Goal: Information Seeking & Learning: Learn about a topic

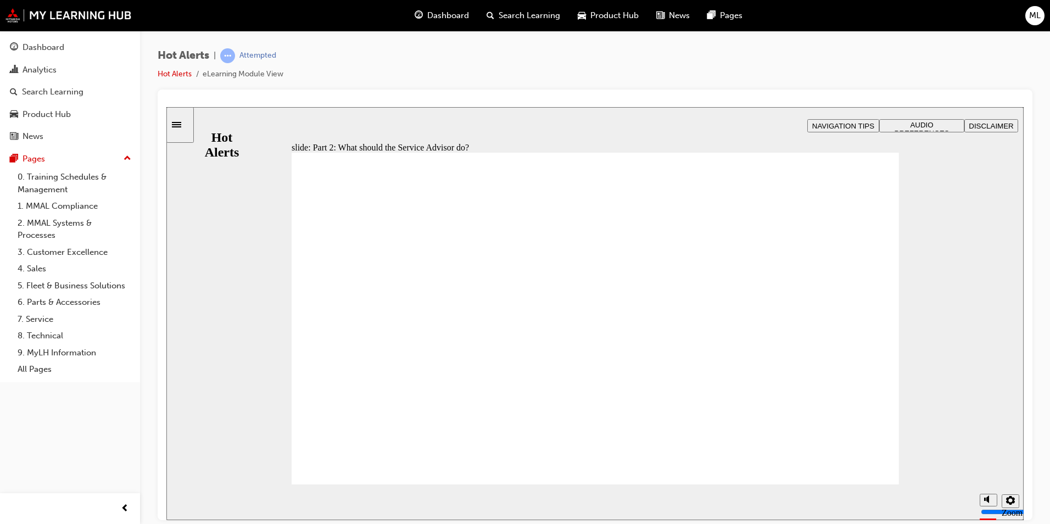
checkbox input "true"
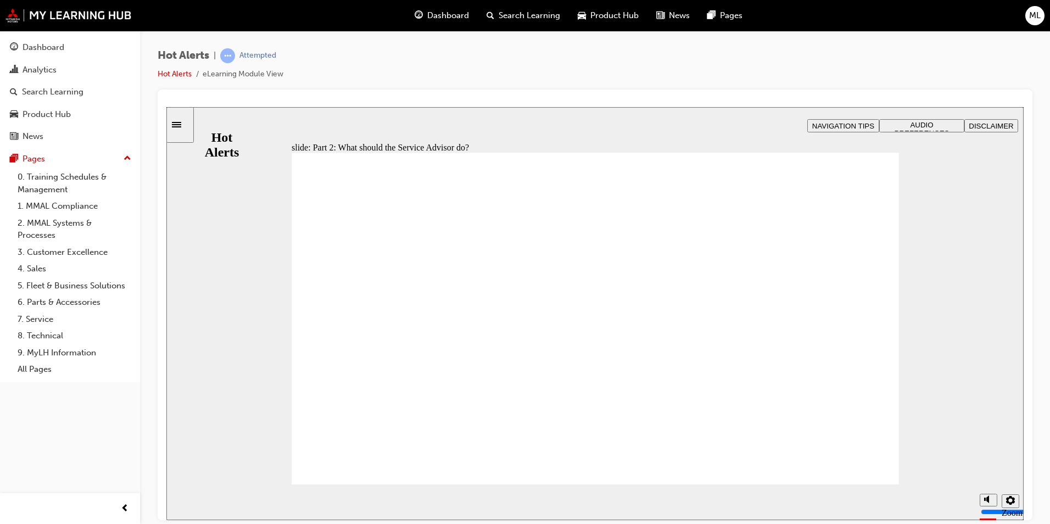
click at [855, 487] on section "Playback Speed 2 1.75 1.5 1.25 Normal" at bounding box center [594, 502] width 857 height 36
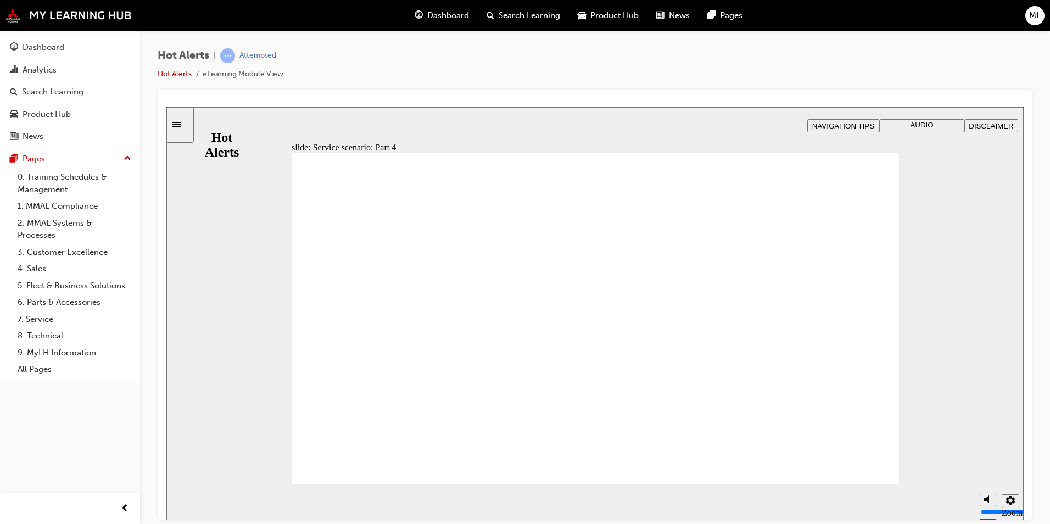
checkbox input "true"
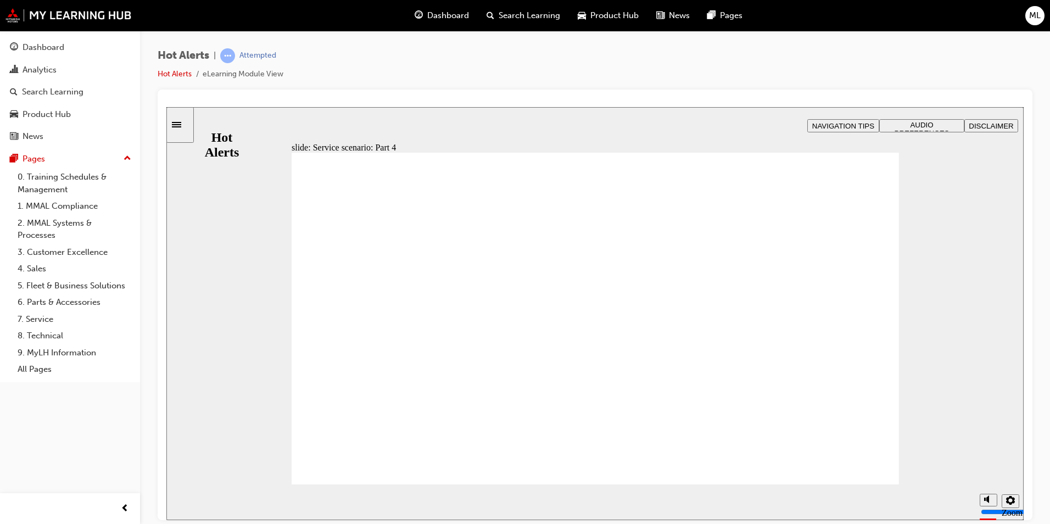
checkbox input "true"
drag, startPoint x: 689, startPoint y: 323, endPoint x: 670, endPoint y: 360, distance: 41.8
checkbox input "true"
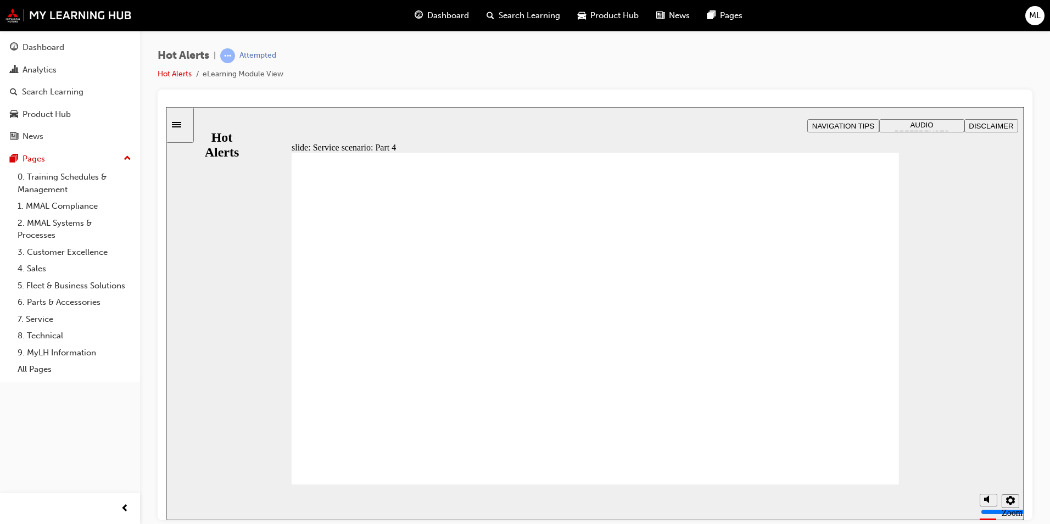
checkbox input "true"
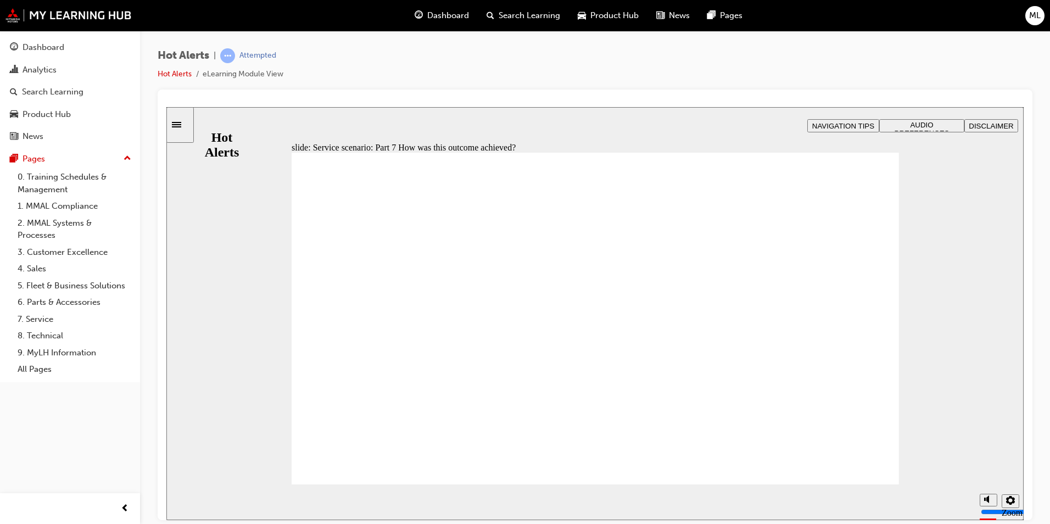
checkbox input "true"
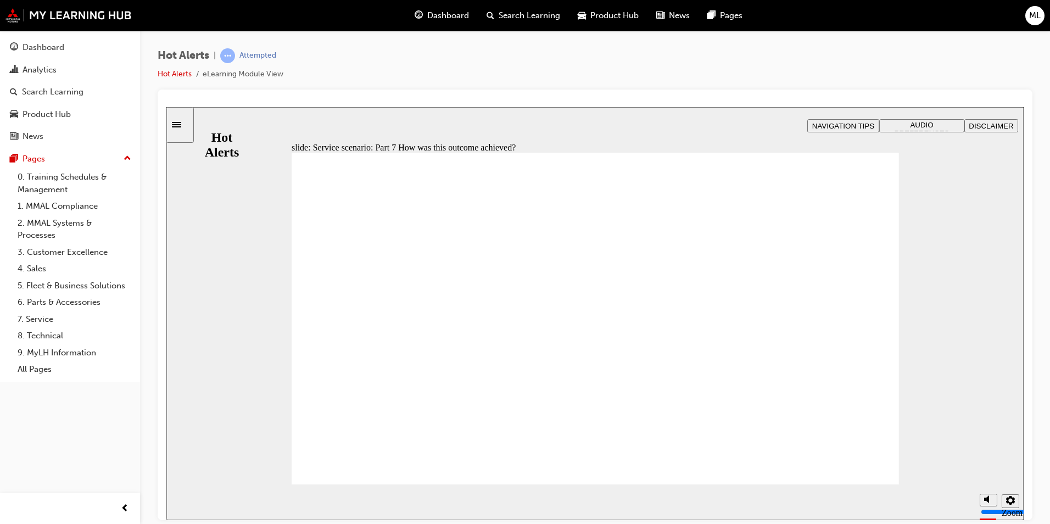
checkbox input "true"
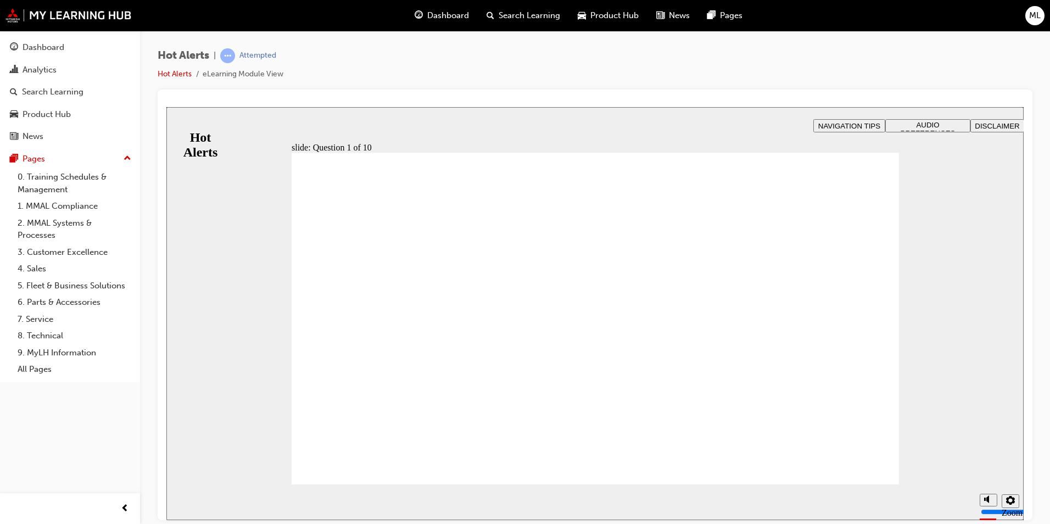
checkbox input "false"
checkbox input "true"
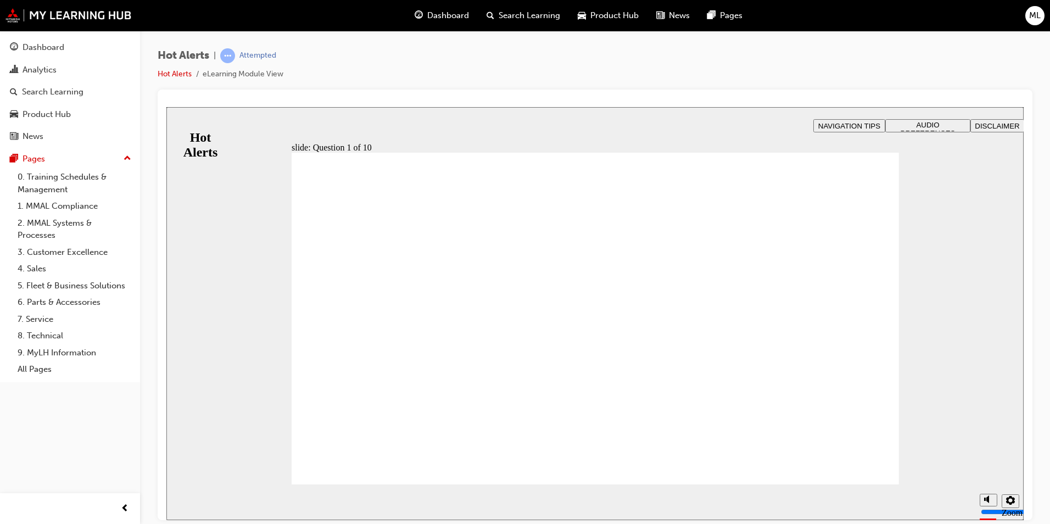
drag, startPoint x: 635, startPoint y: 315, endPoint x: 408, endPoint y: 416, distance: 248.5
drag, startPoint x: 625, startPoint y: 340, endPoint x: 442, endPoint y: 373, distance: 185.6
drag, startPoint x: 631, startPoint y: 384, endPoint x: 429, endPoint y: 281, distance: 227.1
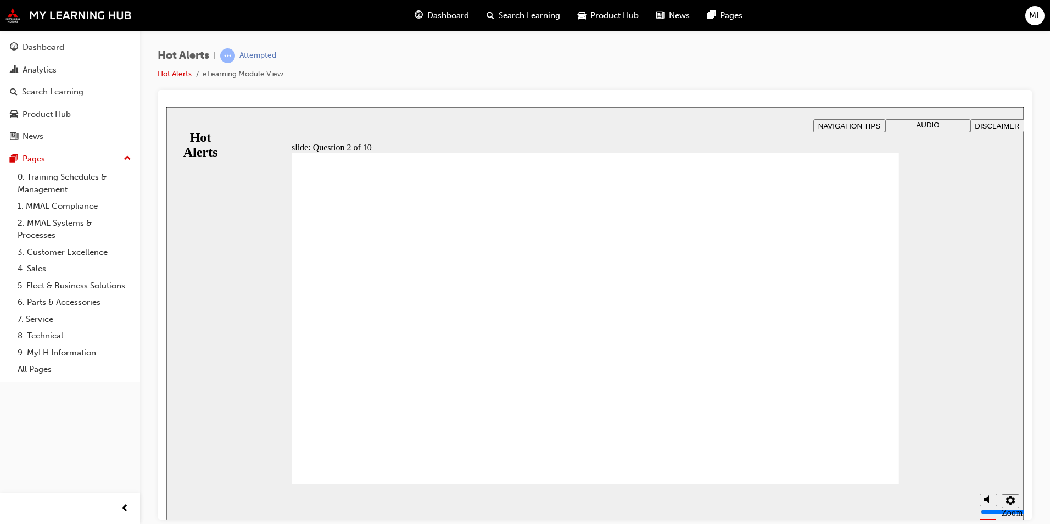
drag, startPoint x: 647, startPoint y: 428, endPoint x: 427, endPoint y: 367, distance: 228.5
drag, startPoint x: 612, startPoint y: 284, endPoint x: 428, endPoint y: 321, distance: 188.1
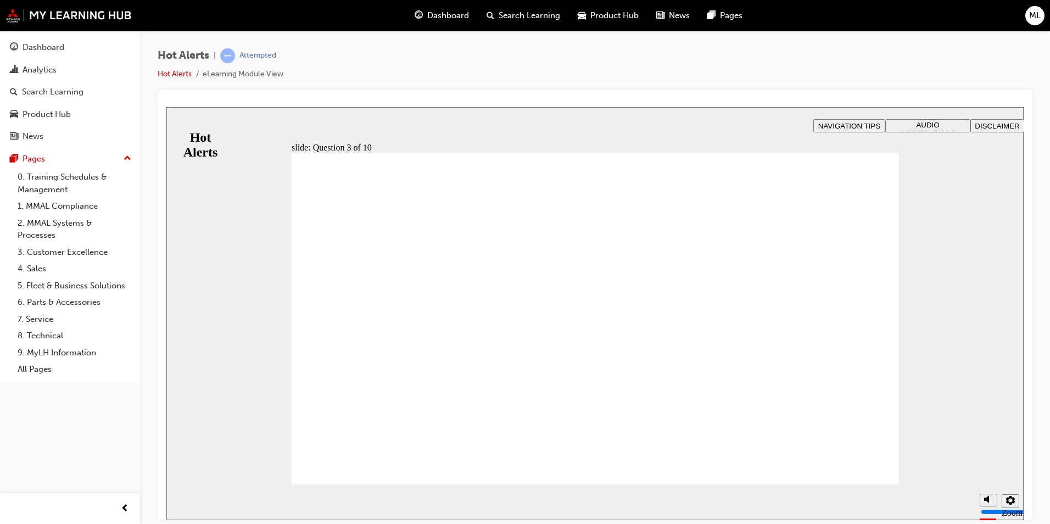
checkbox input "true"
drag, startPoint x: 334, startPoint y: 399, endPoint x: 326, endPoint y: 374, distance: 26.0
checkbox input "true"
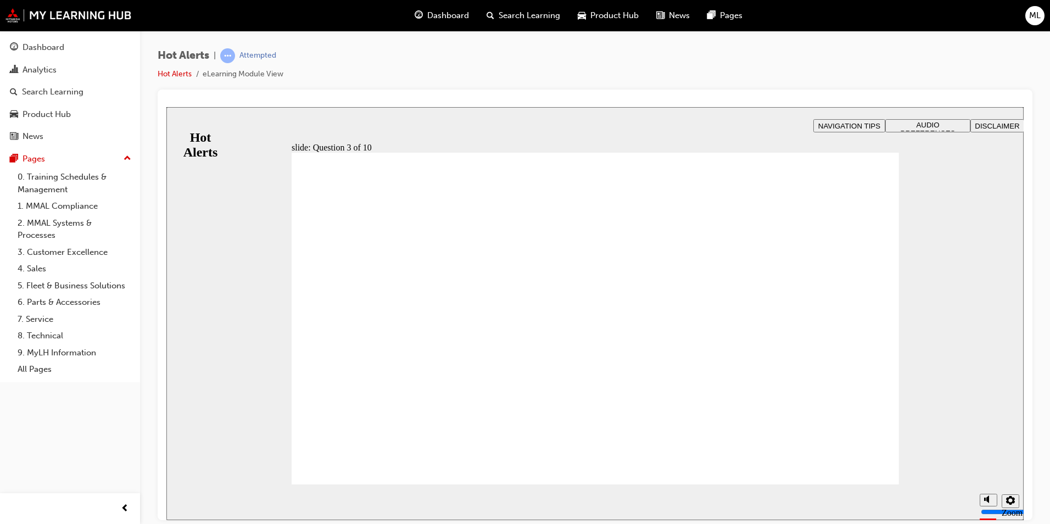
checkbox input "true"
drag, startPoint x: 322, startPoint y: 347, endPoint x: 327, endPoint y: 309, distance: 38.7
checkbox input "true"
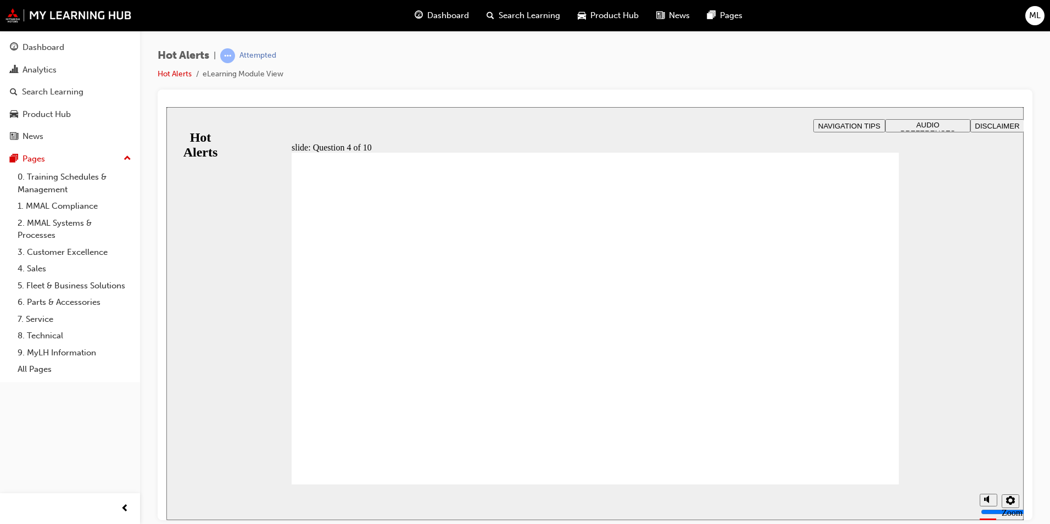
checkbox input "true"
drag, startPoint x: 355, startPoint y: 313, endPoint x: 351, endPoint y: 339, distance: 26.1
checkbox input "true"
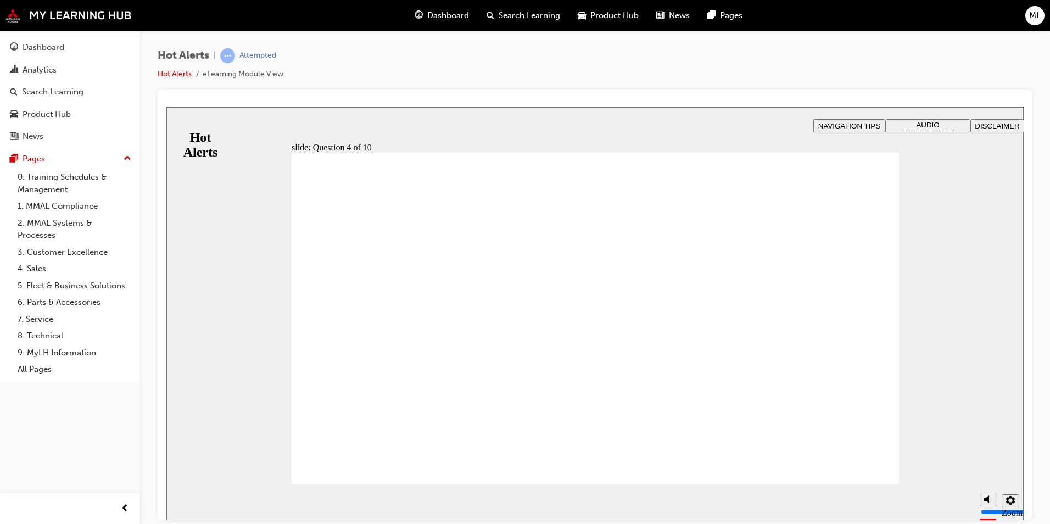
checkbox input "true"
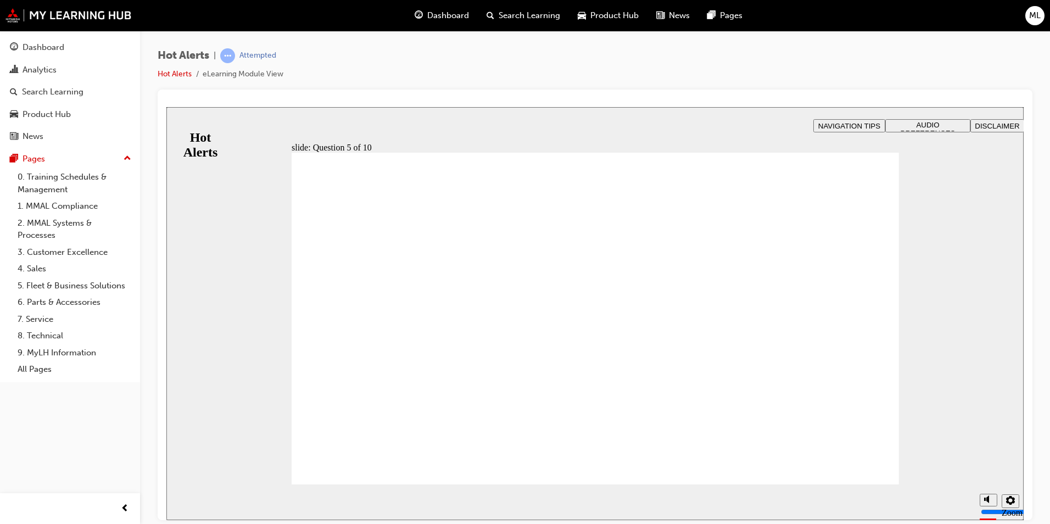
checkbox input "true"
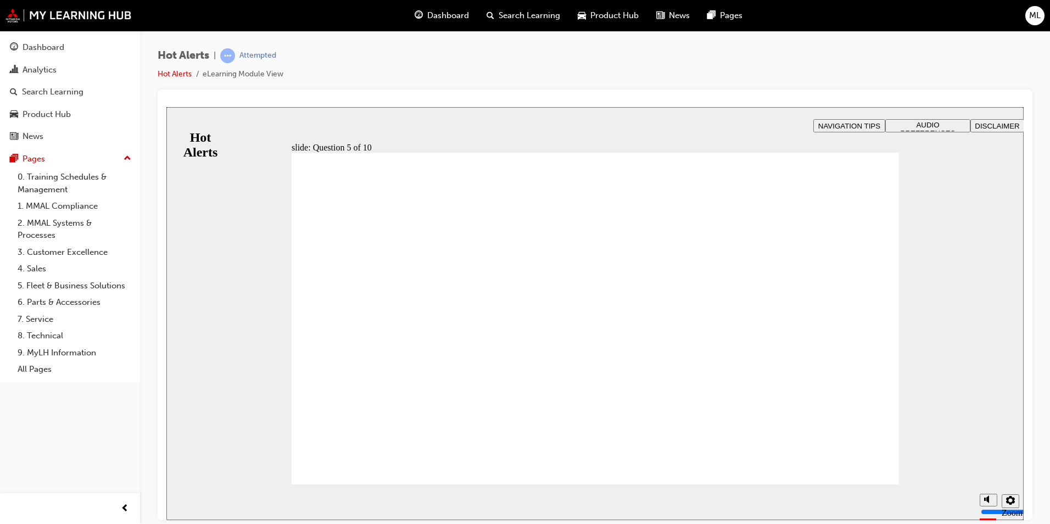
checkbox input "true"
checkbox input "false"
checkbox input "true"
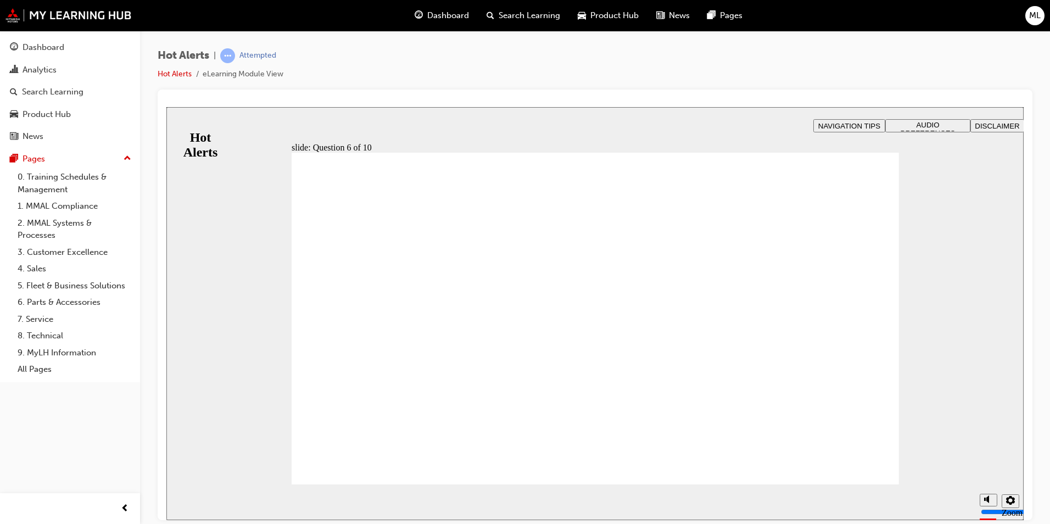
drag, startPoint x: 420, startPoint y: 351, endPoint x: 721, endPoint y: 258, distance: 315.0
drag, startPoint x: 378, startPoint y: 428, endPoint x: 648, endPoint y: 341, distance: 283.7
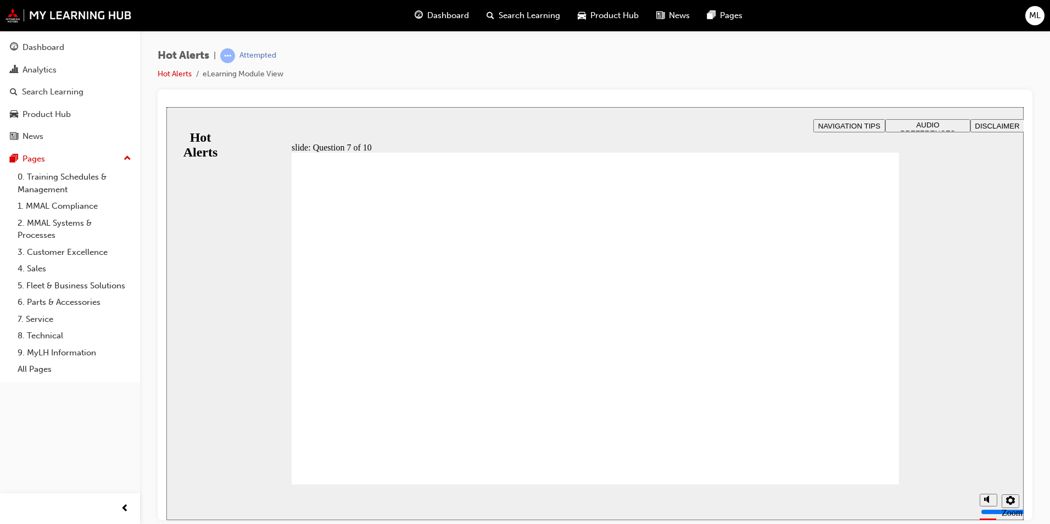
drag, startPoint x: 371, startPoint y: 320, endPoint x: 637, endPoint y: 357, distance: 268.8
drag, startPoint x: 420, startPoint y: 378, endPoint x: 678, endPoint y: 402, distance: 259.2
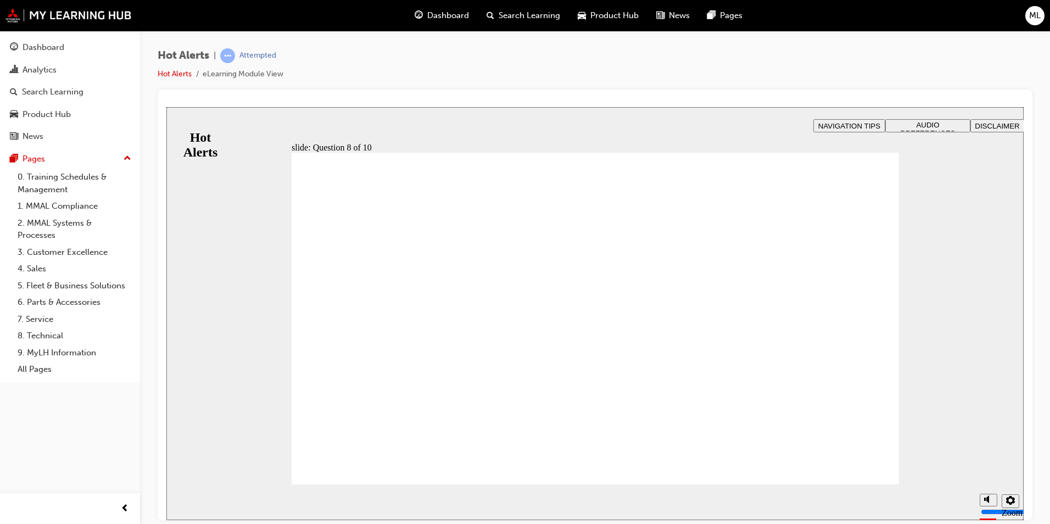
checkbox input "true"
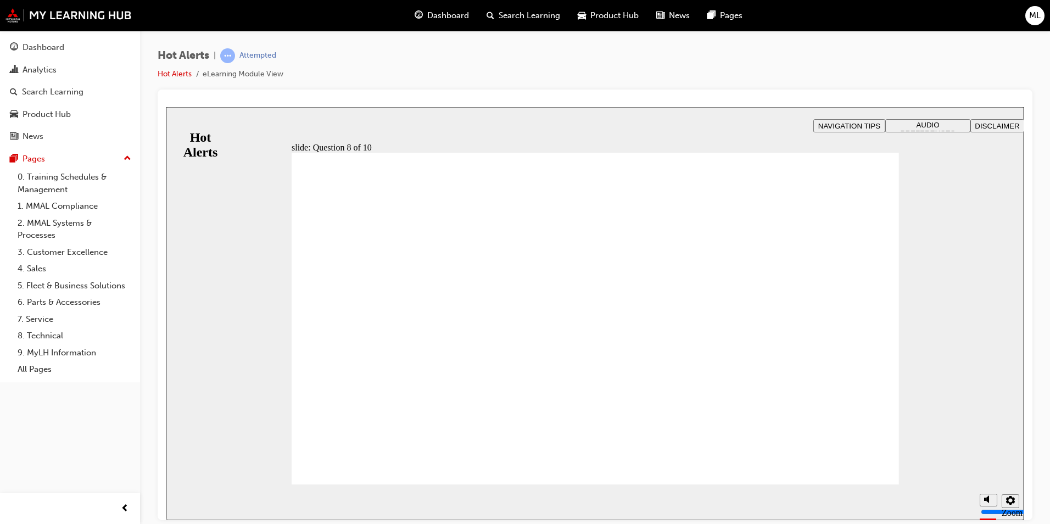
checkbox input "true"
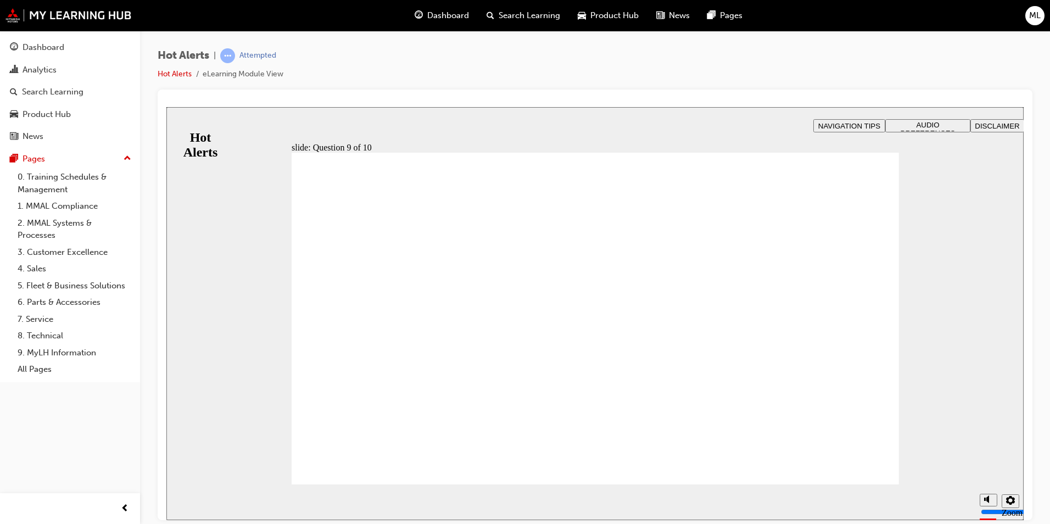
checkbox input "false"
checkbox input "true"
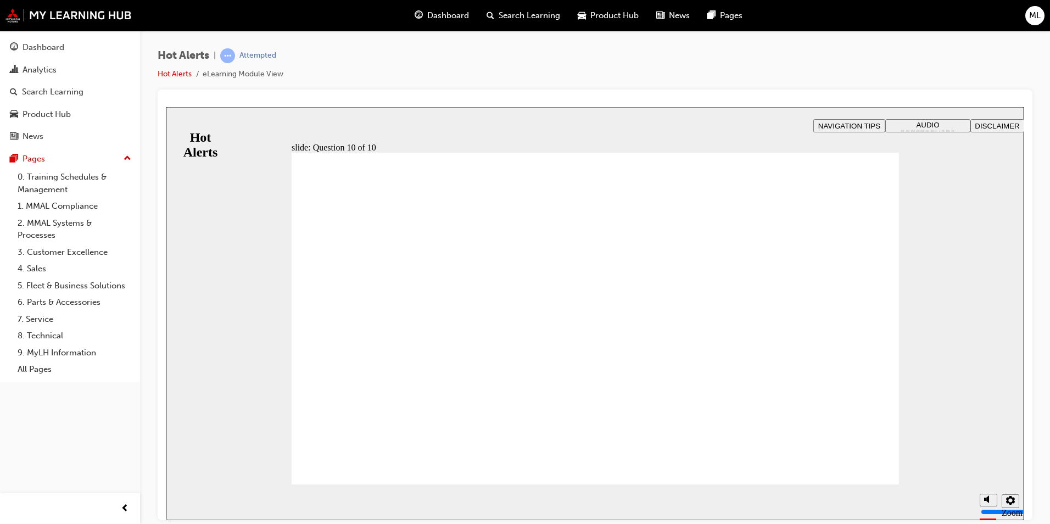
checkbox input "true"
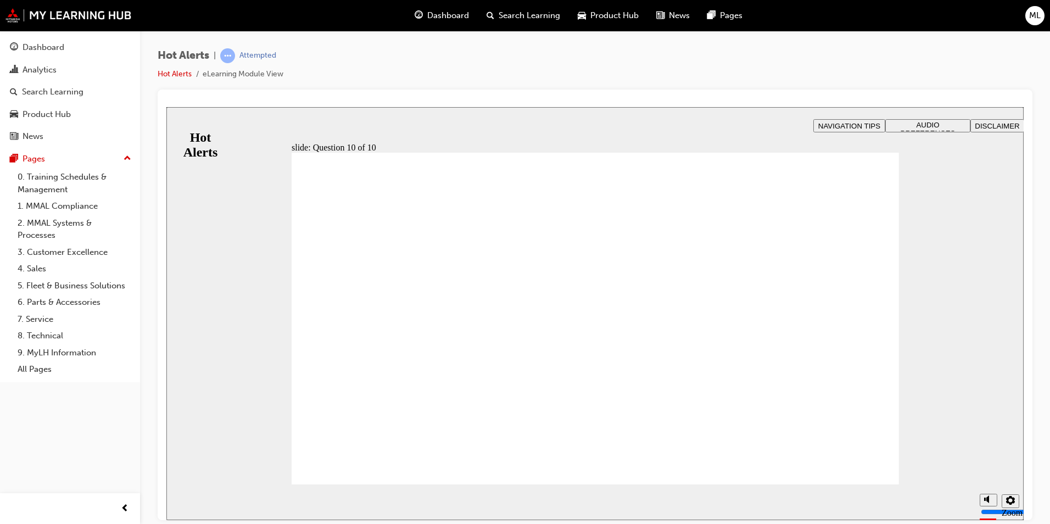
checkbox input "true"
checkbox input "false"
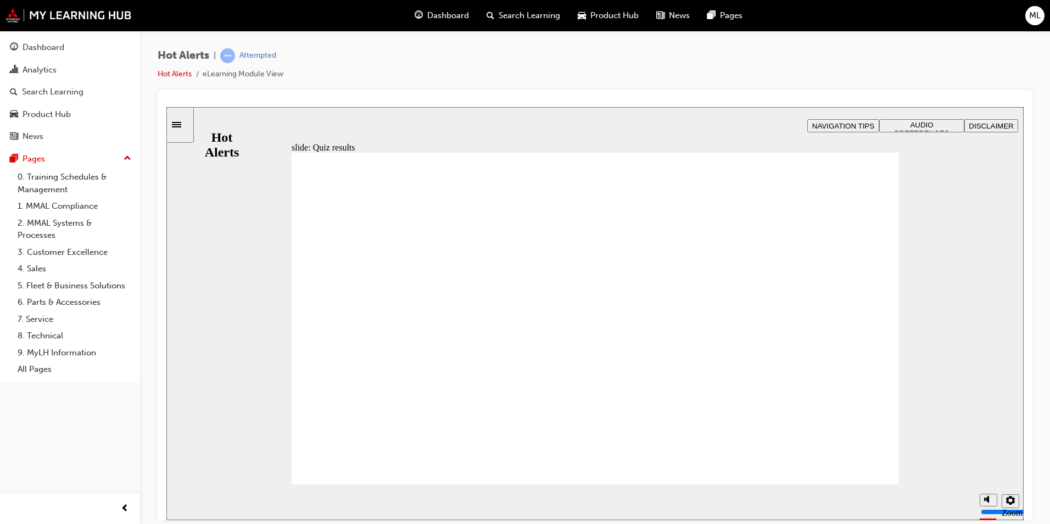
checkbox input "true"
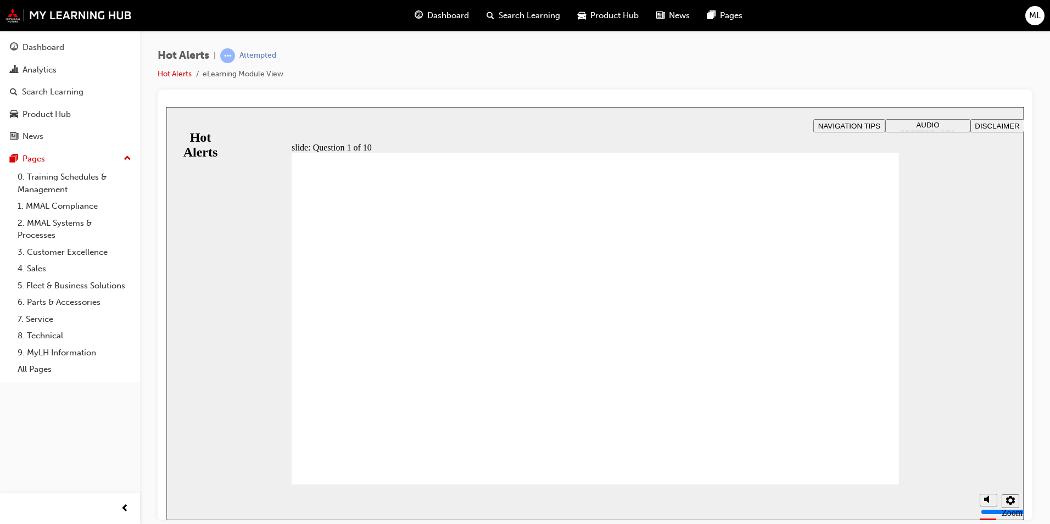
checkbox input "true"
drag, startPoint x: 615, startPoint y: 382, endPoint x: 412, endPoint y: 267, distance: 233.3
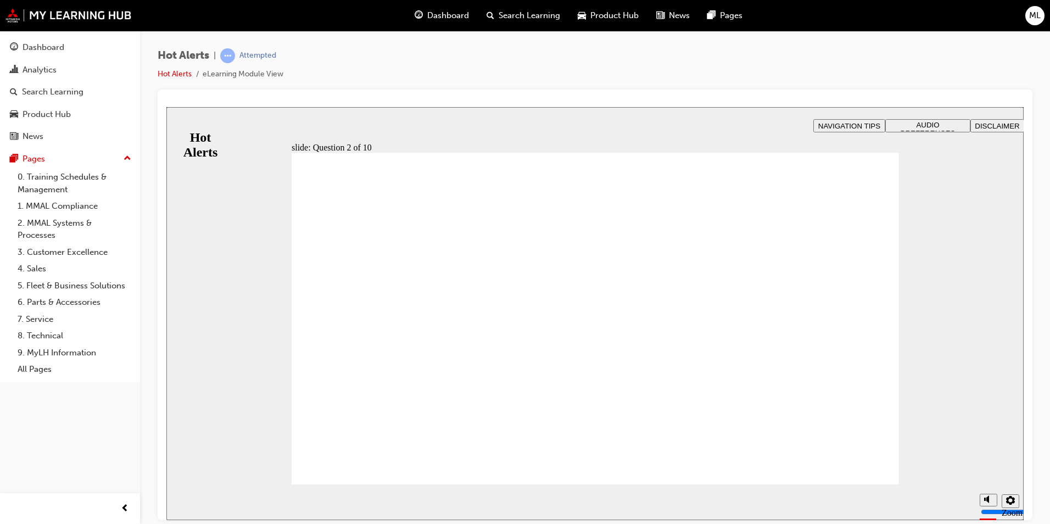
drag, startPoint x: 608, startPoint y: 420, endPoint x: 401, endPoint y: 304, distance: 237.2
drag, startPoint x: 626, startPoint y: 284, endPoint x: 417, endPoint y: 346, distance: 217.8
drag, startPoint x: 575, startPoint y: 317, endPoint x: 395, endPoint y: 386, distance: 192.4
drag, startPoint x: 590, startPoint y: 350, endPoint x: 432, endPoint y: 419, distance: 172.3
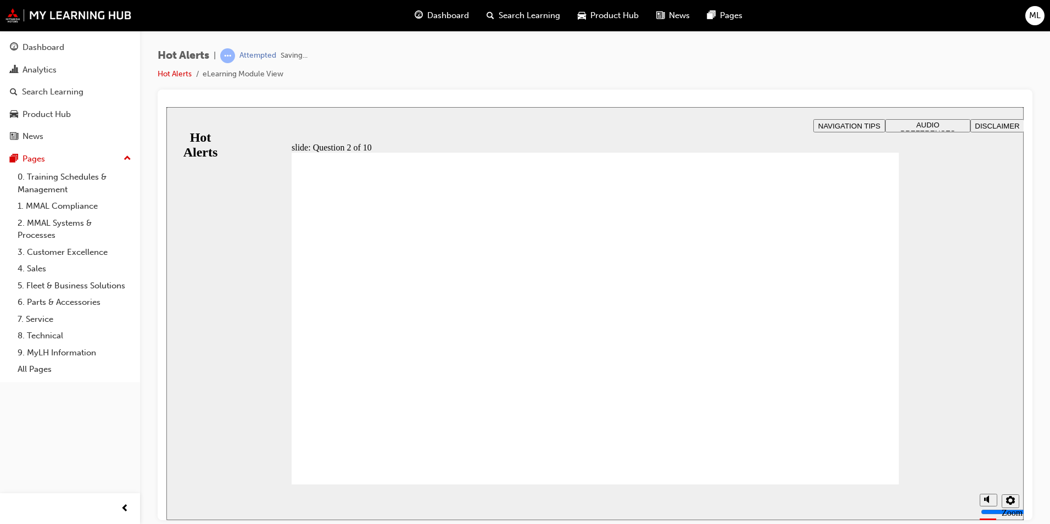
checkbox input "true"
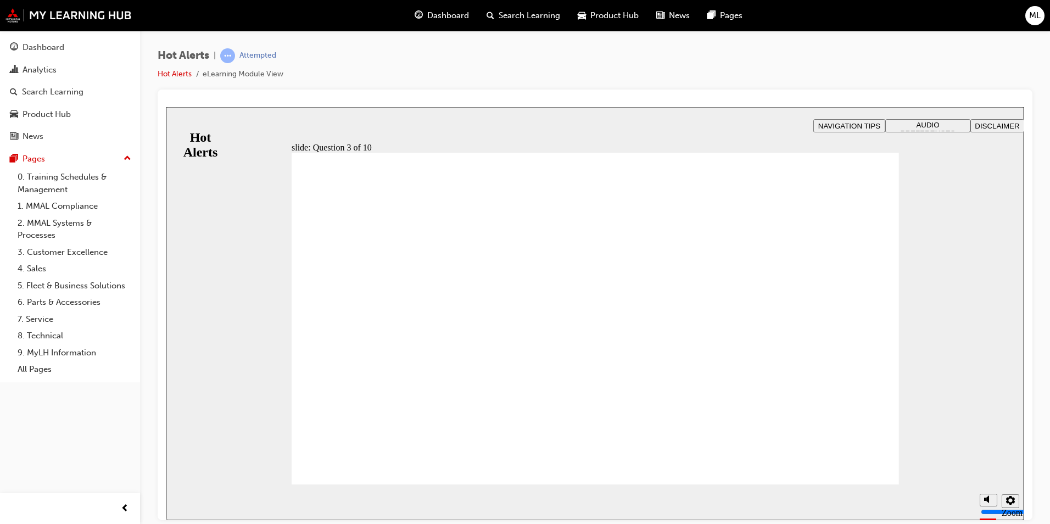
drag, startPoint x: 382, startPoint y: 330, endPoint x: 376, endPoint y: 351, distance: 22.2
checkbox input "true"
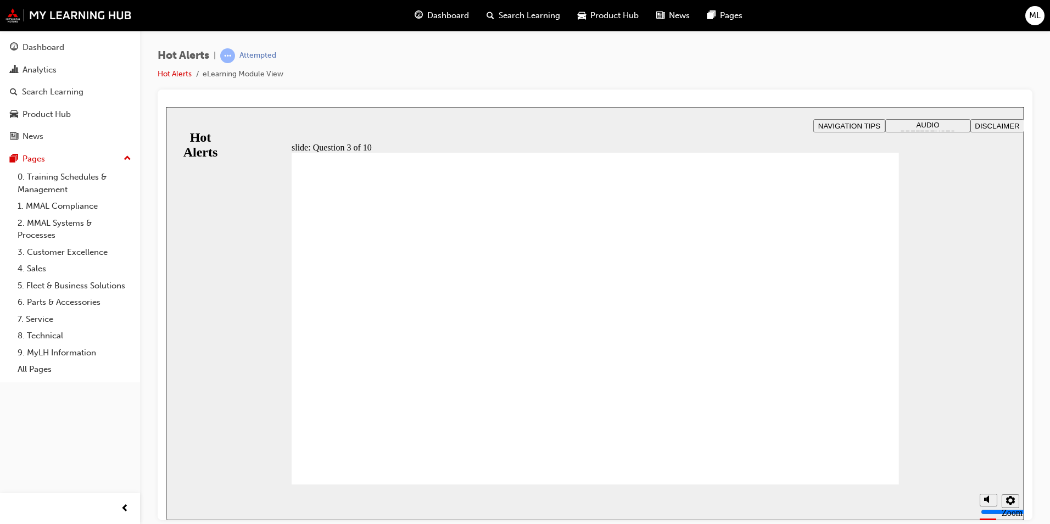
checkbox input "true"
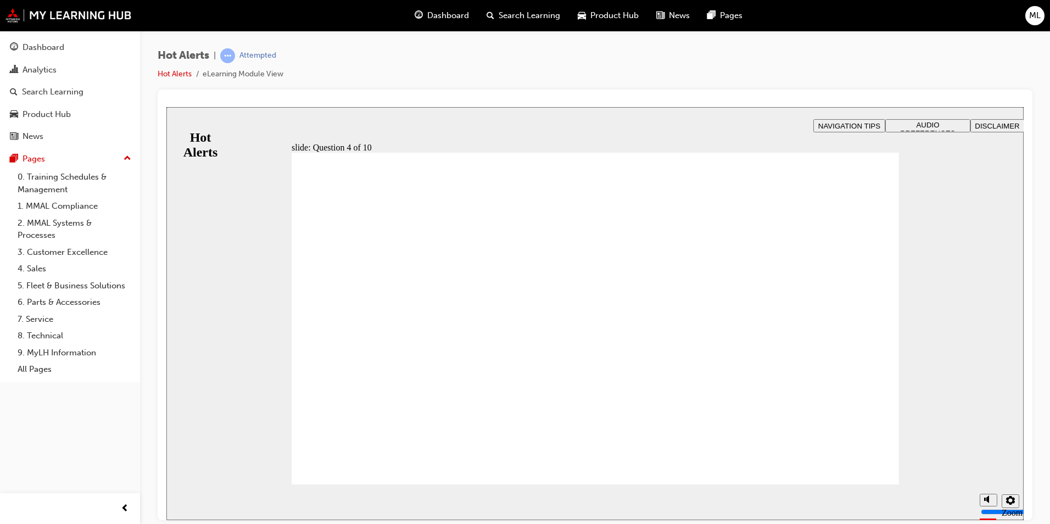
drag, startPoint x: 324, startPoint y: 317, endPoint x: 328, endPoint y: 341, distance: 23.8
checkbox input "true"
click at [870, 484] on section "Playback Speed 2 1.75 1.5 1.25 Normal" at bounding box center [594, 502] width 857 height 36
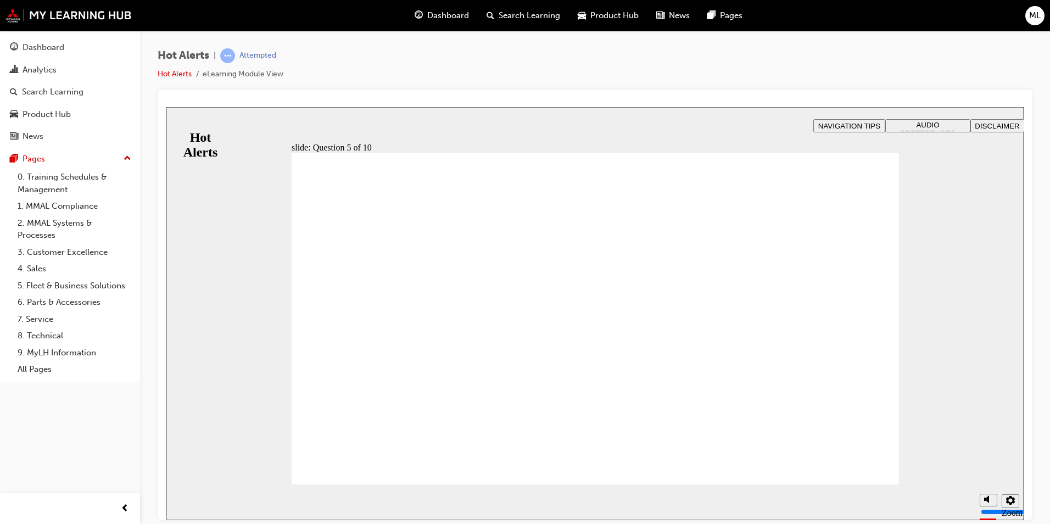
checkbox input "true"
drag, startPoint x: 389, startPoint y: 339, endPoint x: 375, endPoint y: 392, distance: 55.0
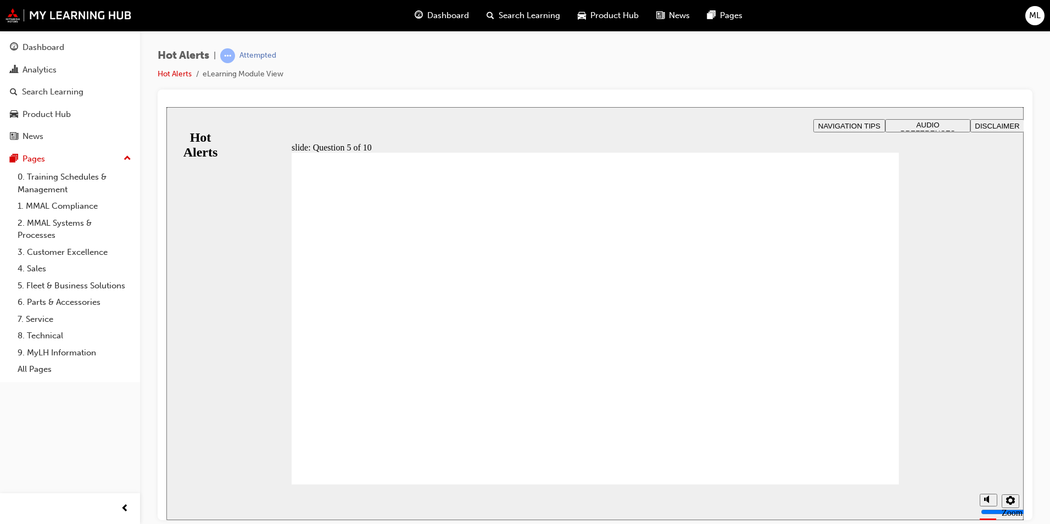
checkbox input "true"
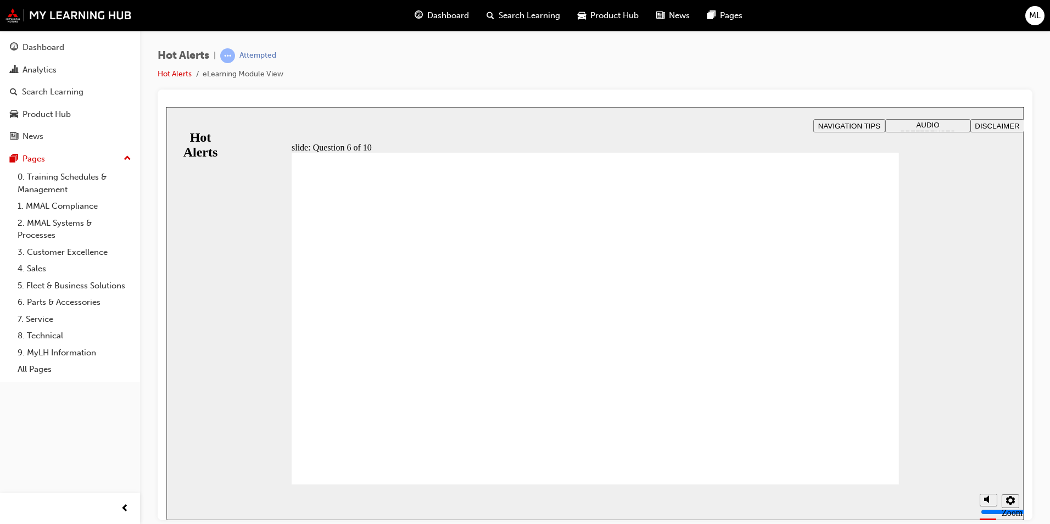
checkbox input "true"
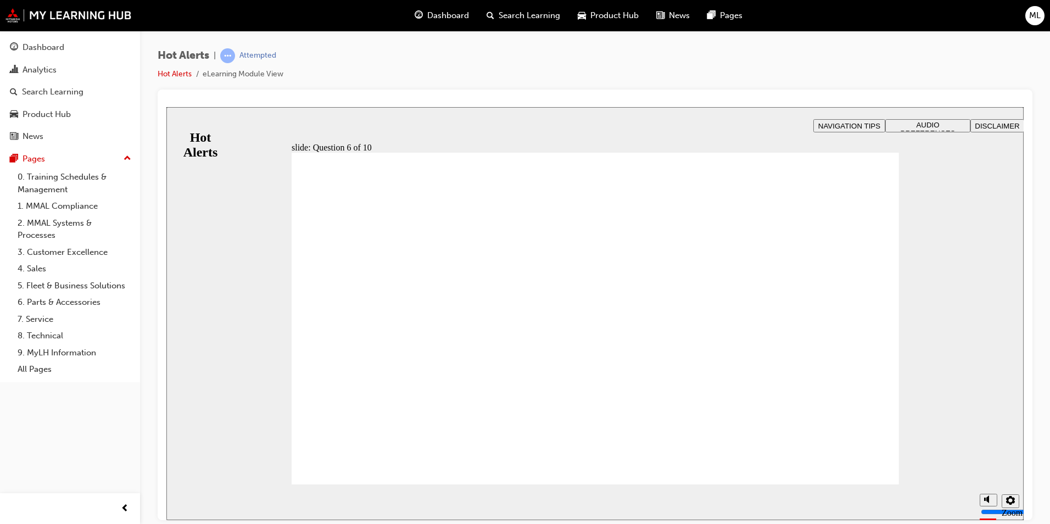
drag, startPoint x: 395, startPoint y: 363, endPoint x: 681, endPoint y: 280, distance: 298.4
drag, startPoint x: 391, startPoint y: 418, endPoint x: 699, endPoint y: 329, distance: 320.9
drag, startPoint x: 428, startPoint y: 325, endPoint x: 685, endPoint y: 361, distance: 259.4
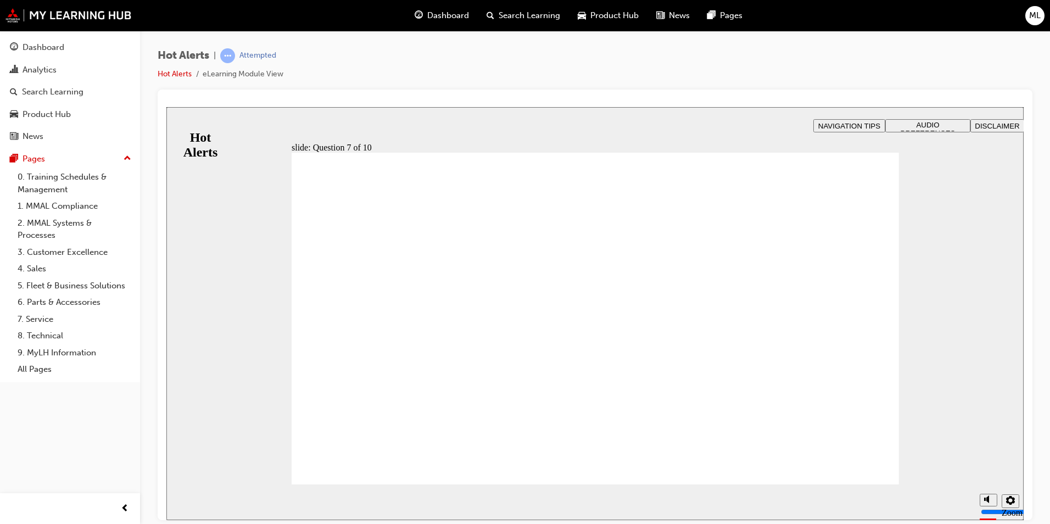
drag, startPoint x: 407, startPoint y: 394, endPoint x: 719, endPoint y: 434, distance: 314.4
checkbox input "true"
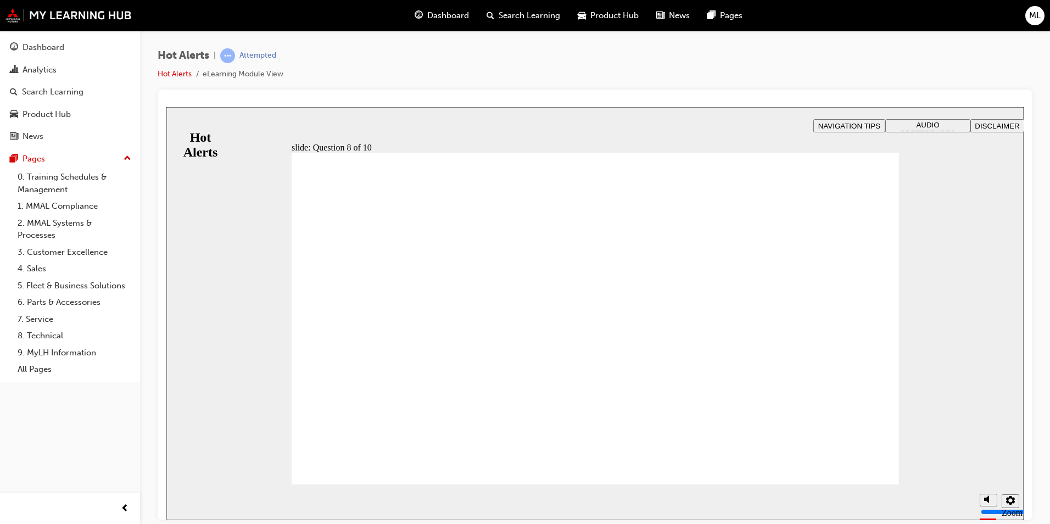
checkbox input "true"
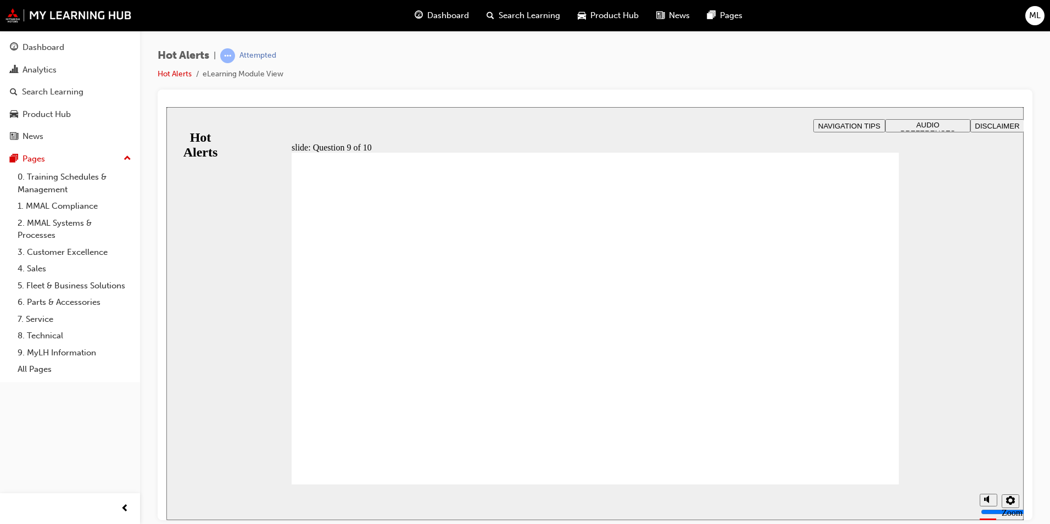
checkbox input "true"
checkbox input "false"
checkbox input "true"
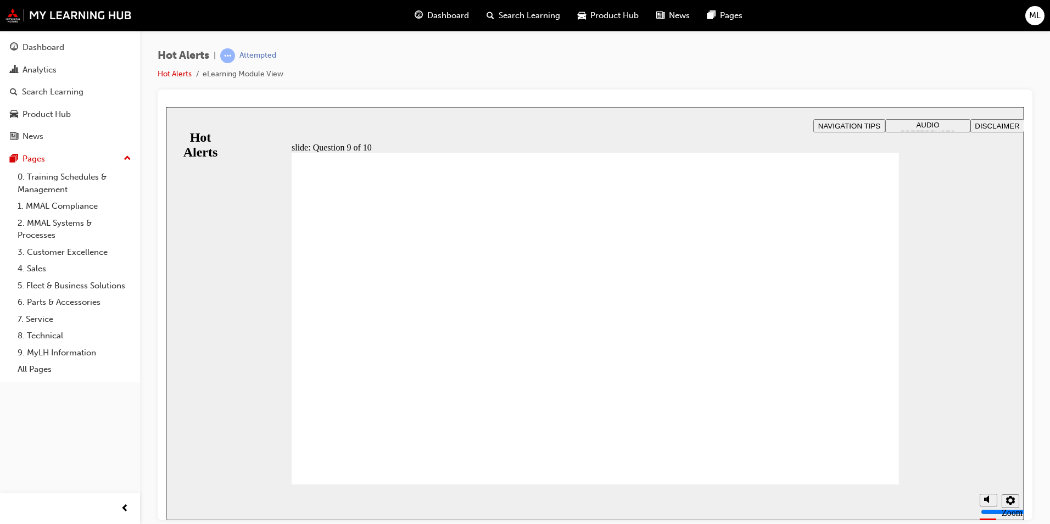
checkbox input "true"
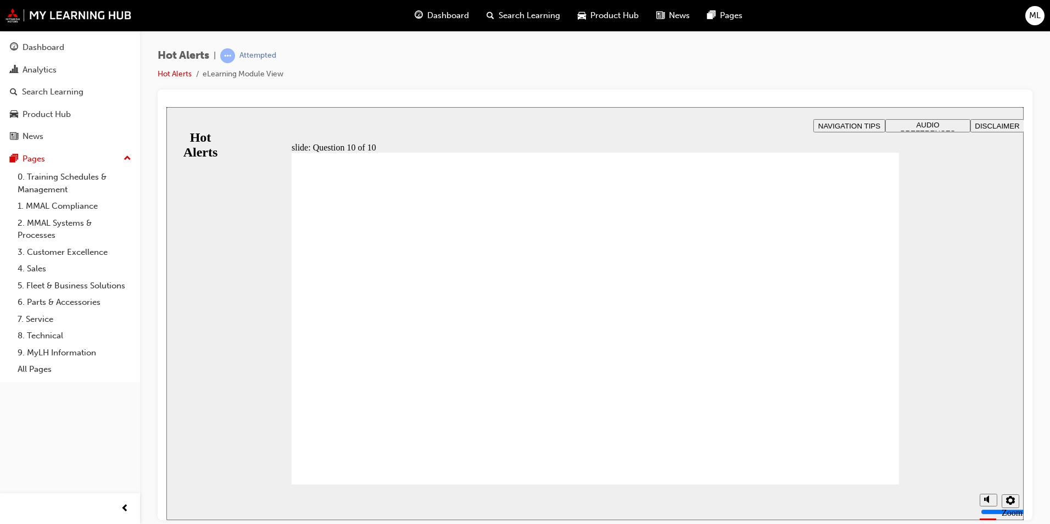
checkbox input "true"
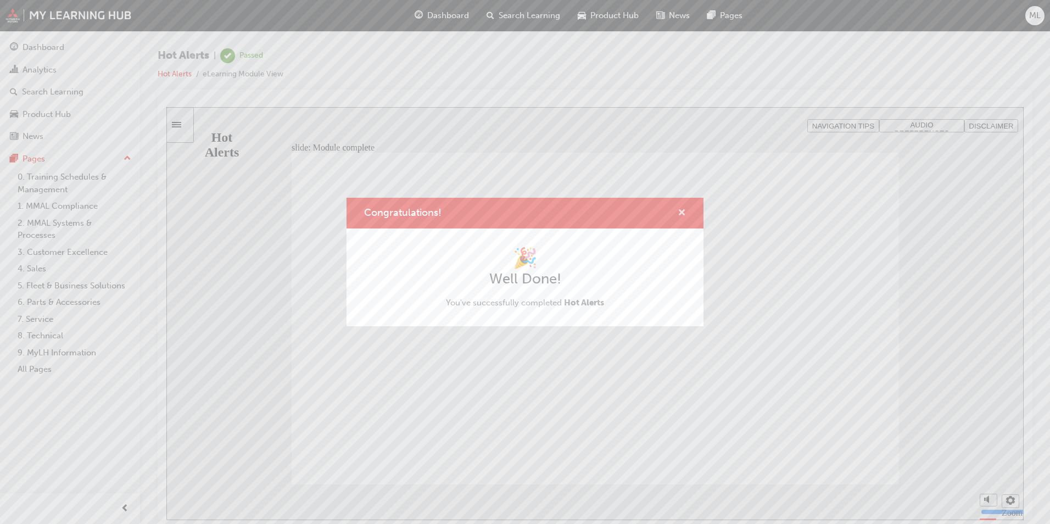
click at [684, 214] on span "cross-icon" at bounding box center [681, 214] width 8 height 10
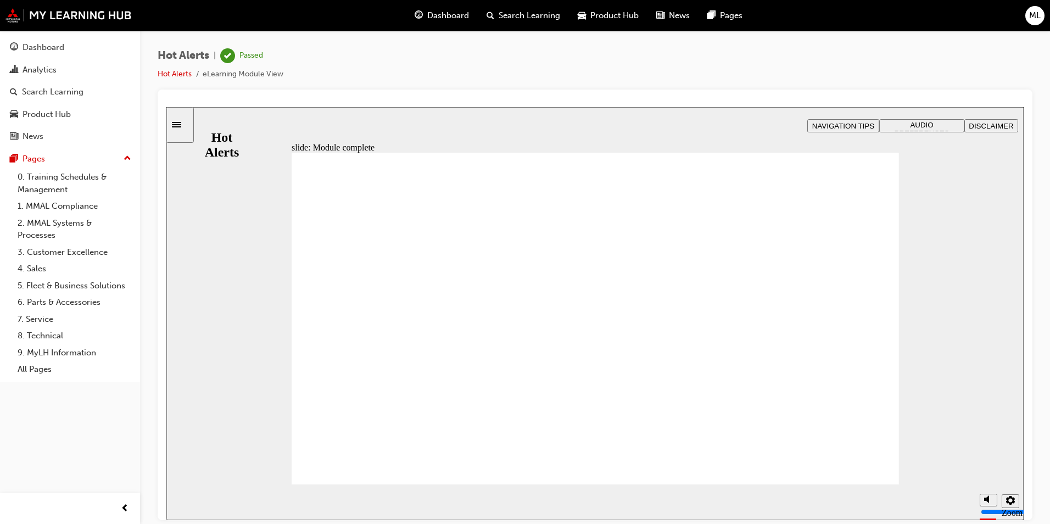
click at [540, 12] on span "Search Learning" at bounding box center [528, 15] width 61 height 13
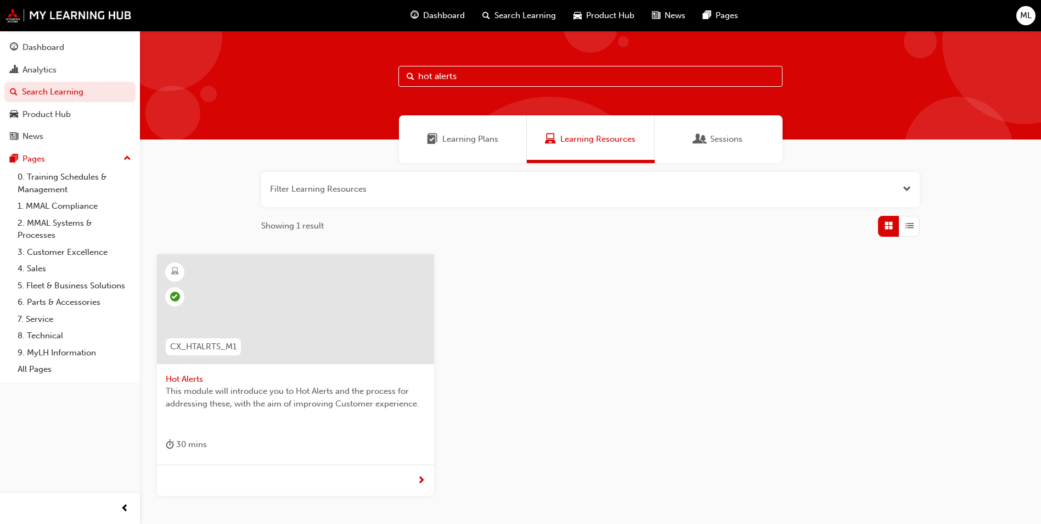
click at [444, 68] on input "hot alerts" at bounding box center [591, 76] width 384 height 21
drag, startPoint x: 468, startPoint y: 74, endPoint x: 208, endPoint y: 56, distance: 260.3
click at [220, 59] on div "hot alerts" at bounding box center [590, 85] width 901 height 109
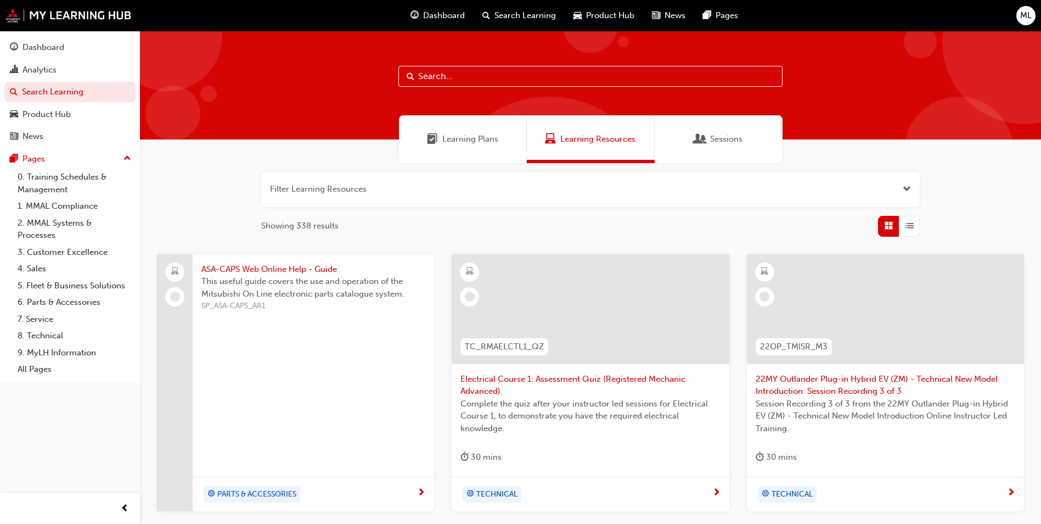
drag, startPoint x: 433, startPoint y: 65, endPoint x: 430, endPoint y: 71, distance: 6.6
click at [433, 67] on div at bounding box center [590, 85] width 901 height 109
click at [430, 72] on input "text" at bounding box center [591, 76] width 384 height 21
paste input "Managing Dealer Staff SAP Records"
type input "Managing Dealer Staff SAP Records"
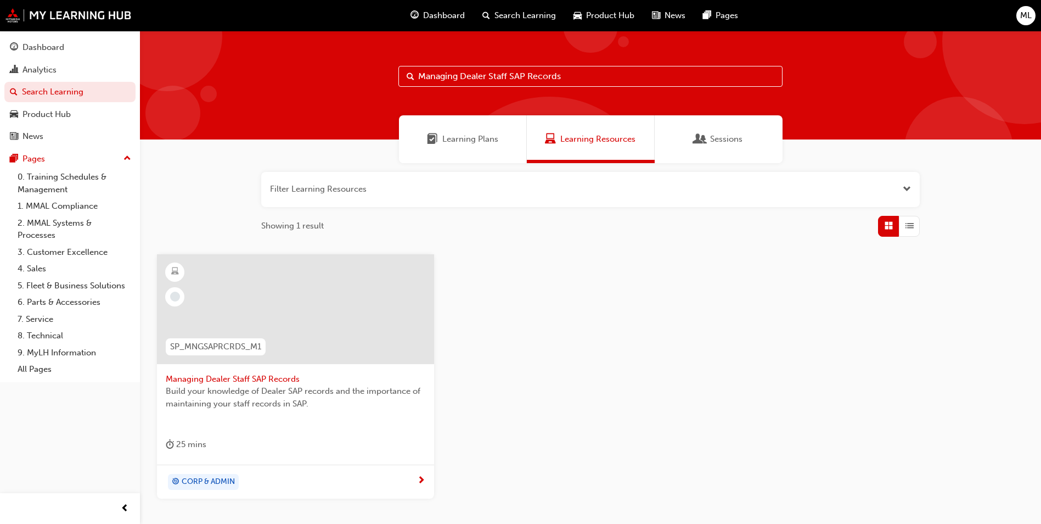
click at [310, 298] on div at bounding box center [295, 309] width 277 height 110
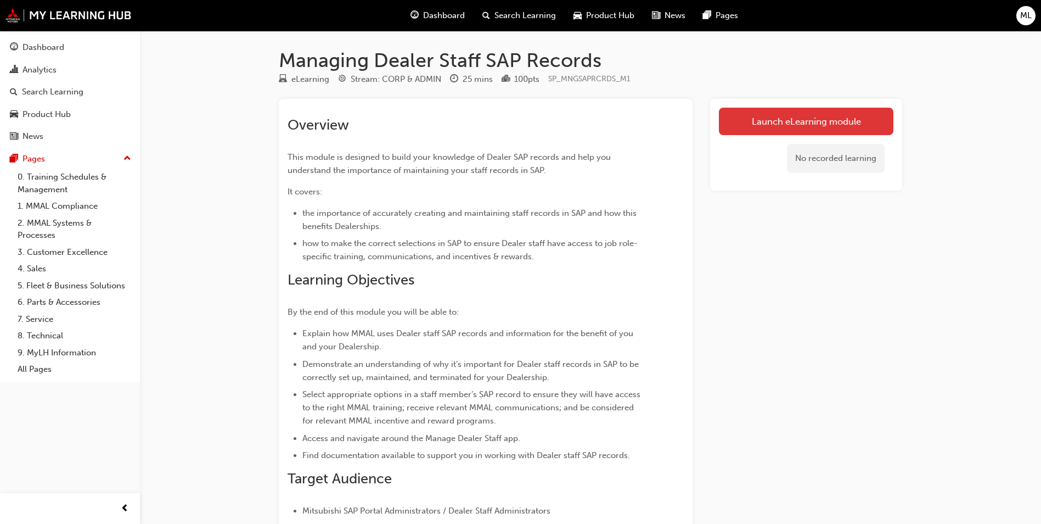
click at [822, 129] on link "Launch eLearning module" at bounding box center [806, 121] width 175 height 27
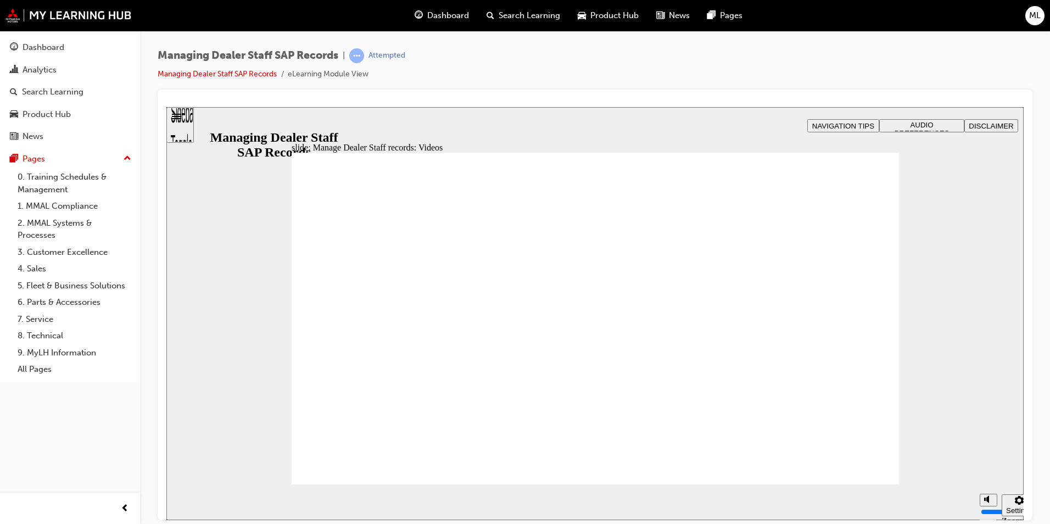
type input "0"
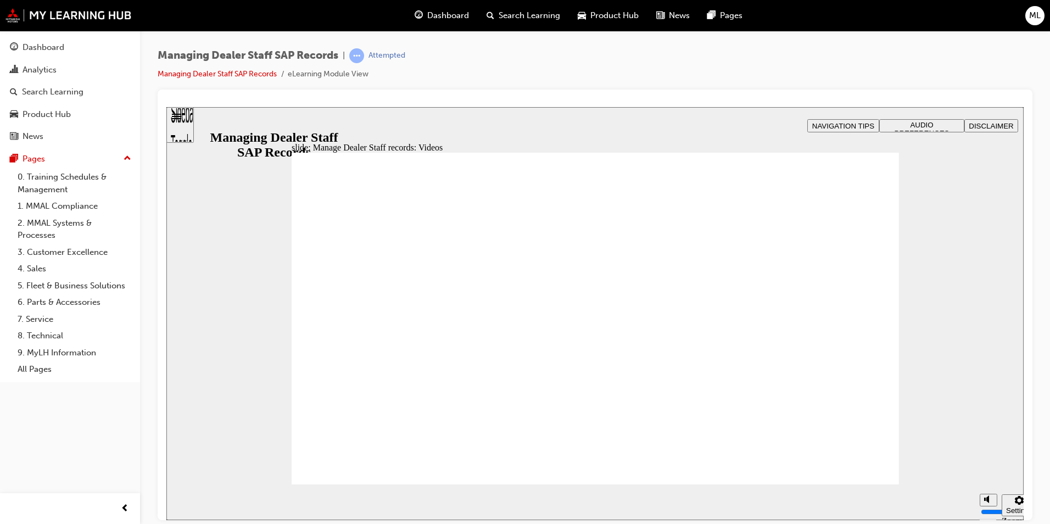
type input "0"
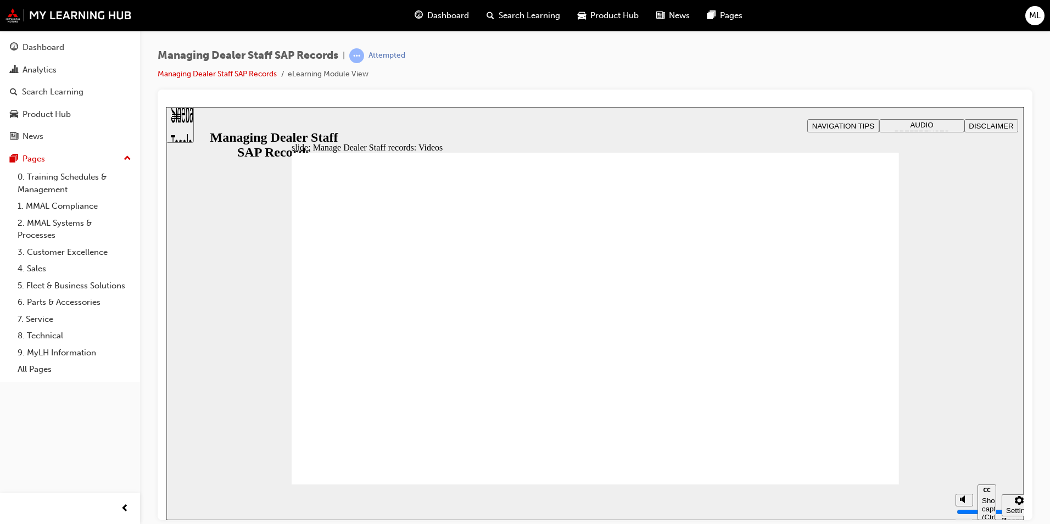
type input "0"
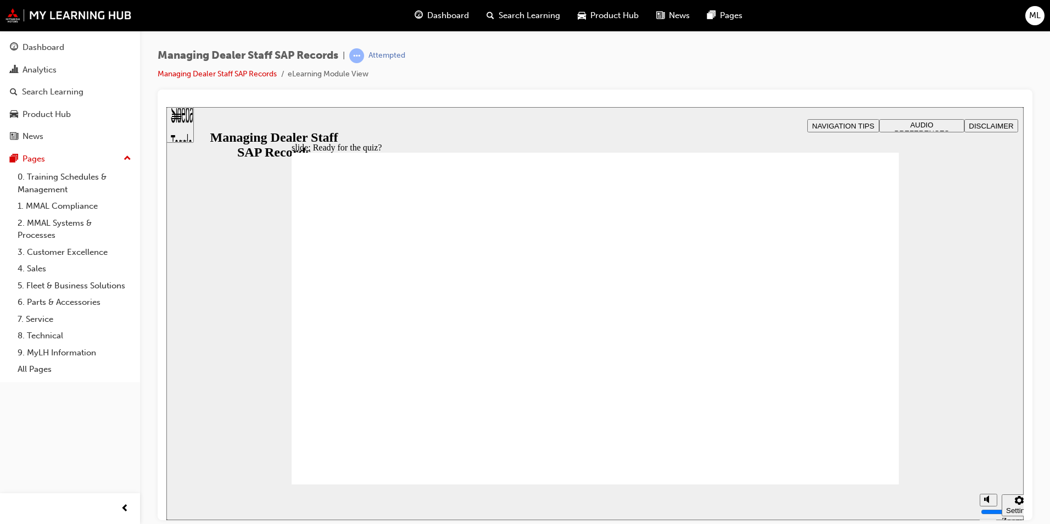
checkbox input "true"
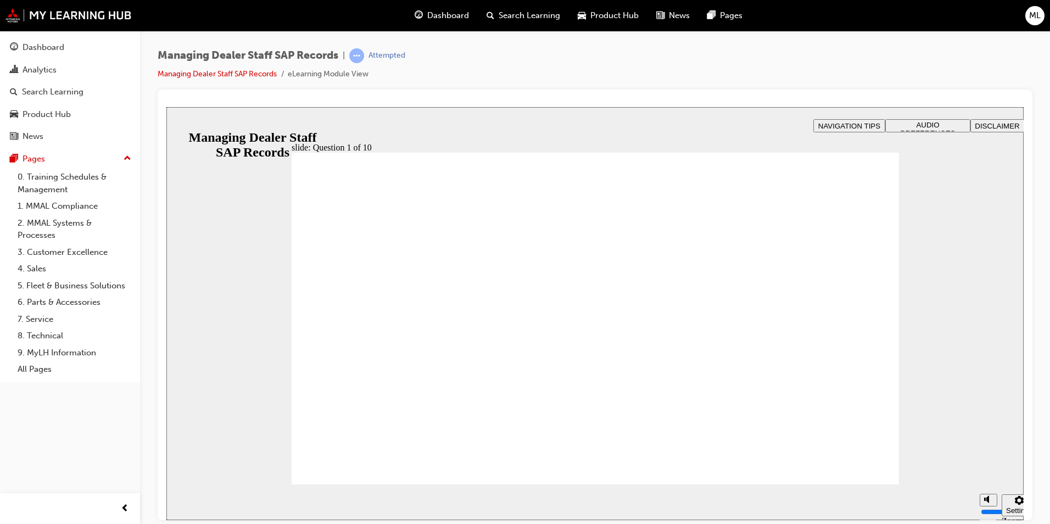
radio input "false"
radio input "true"
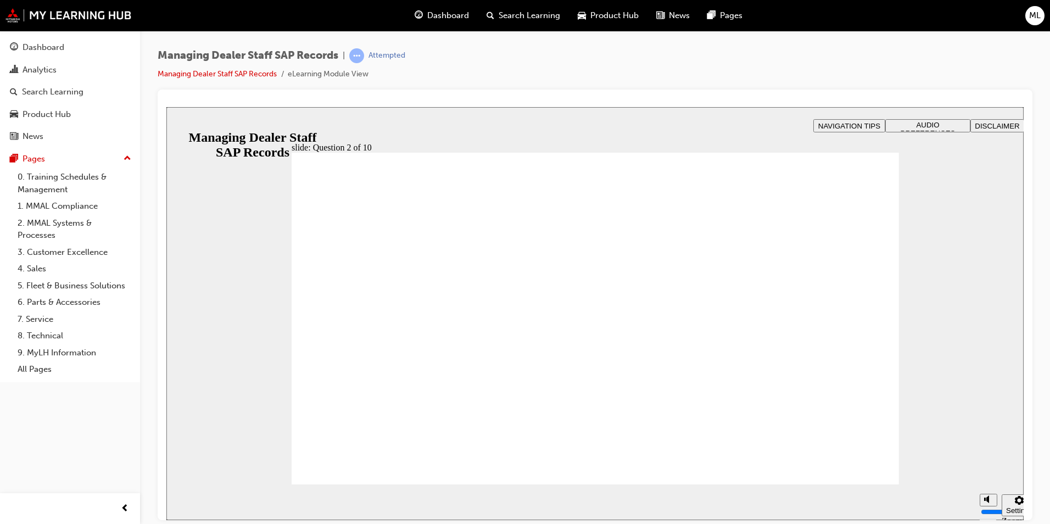
radio input "true"
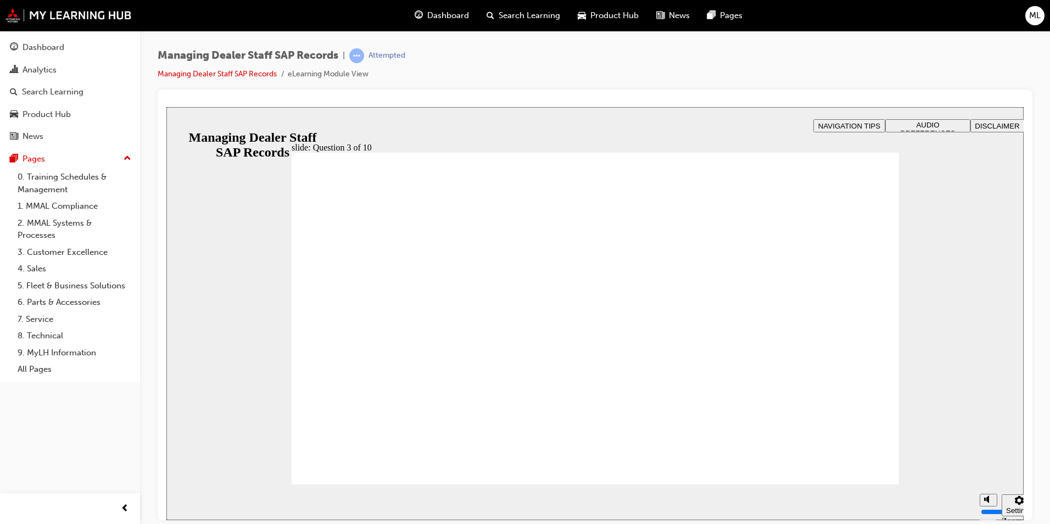
checkbox input "true"
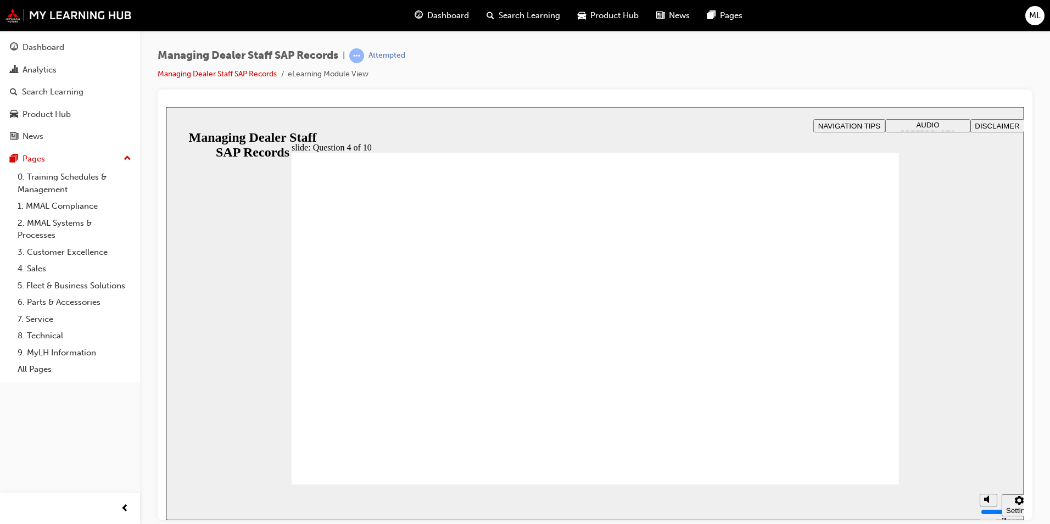
checkbox input "true"
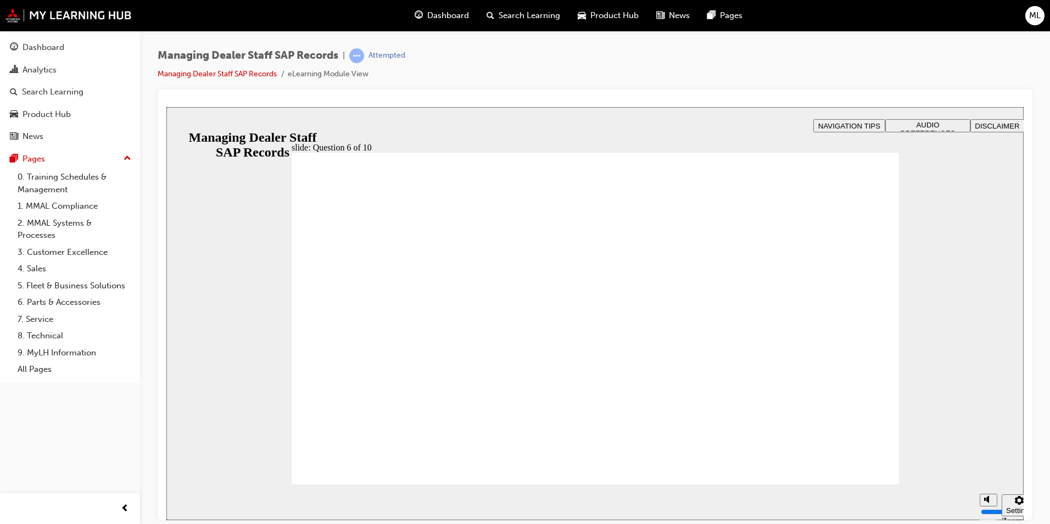
radio input "true"
checkbox input "true"
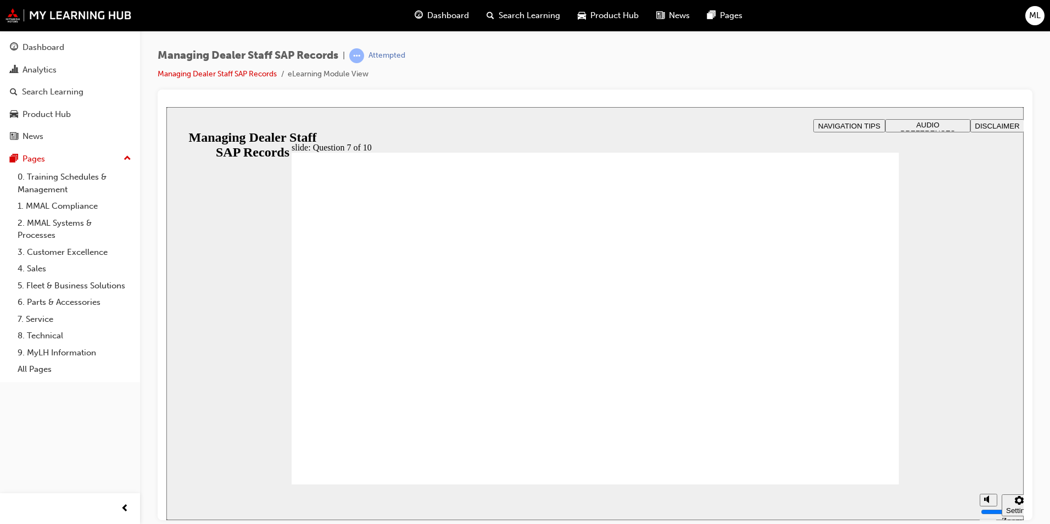
radio input "true"
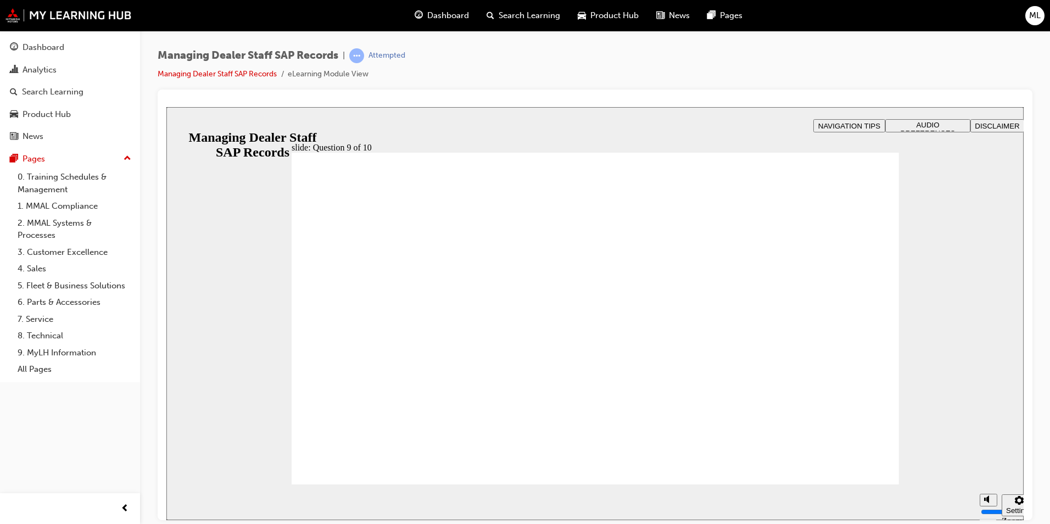
radio input "true"
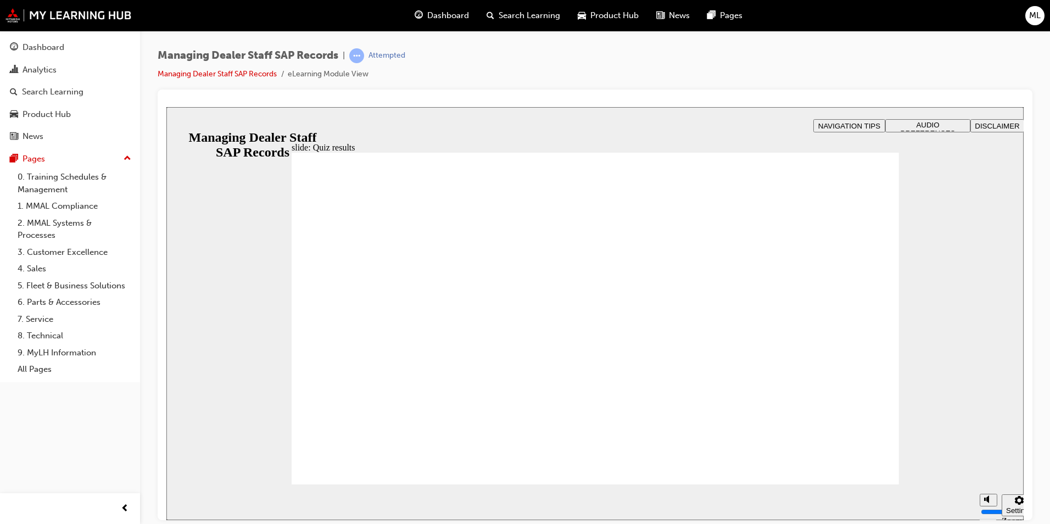
checkbox input "true"
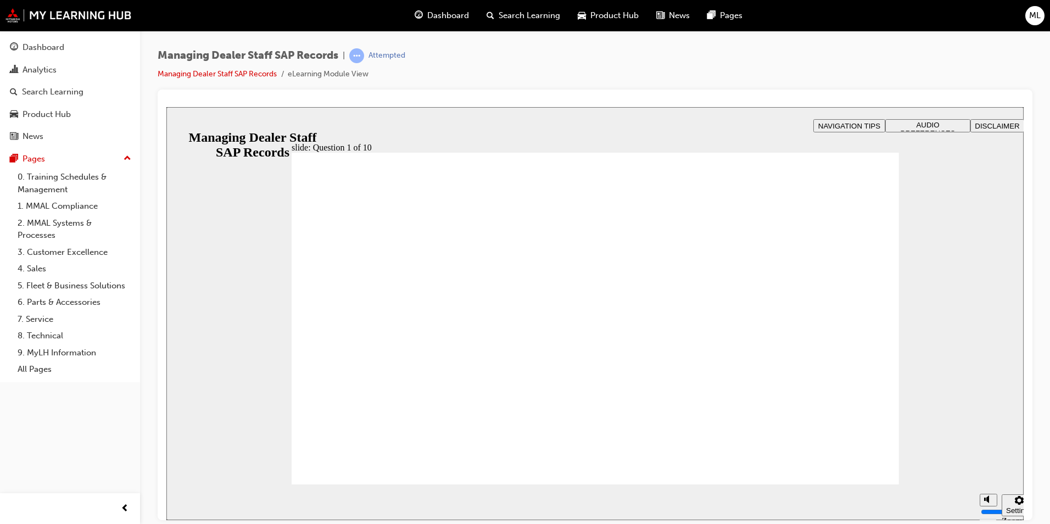
radio input "true"
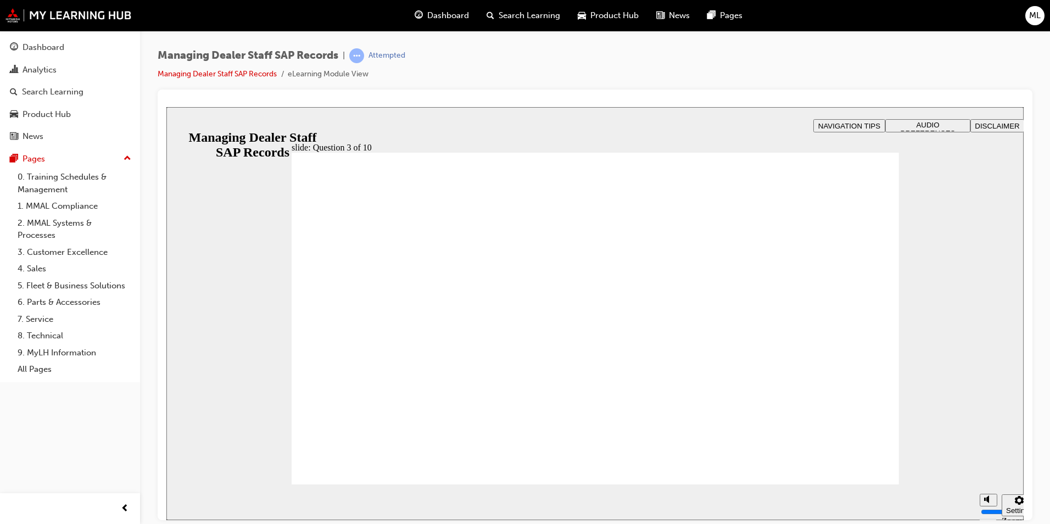
radio input "true"
checkbox input "true"
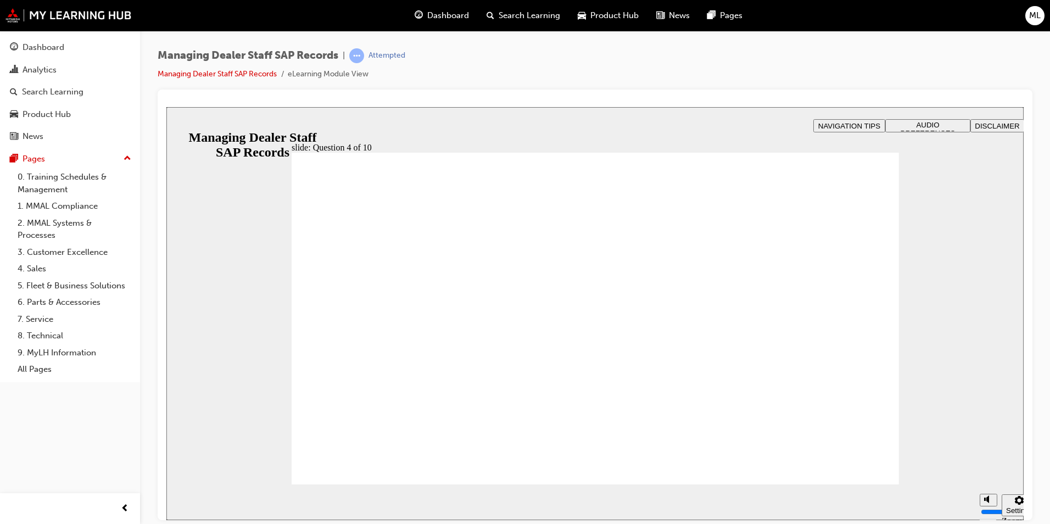
checkbox input "true"
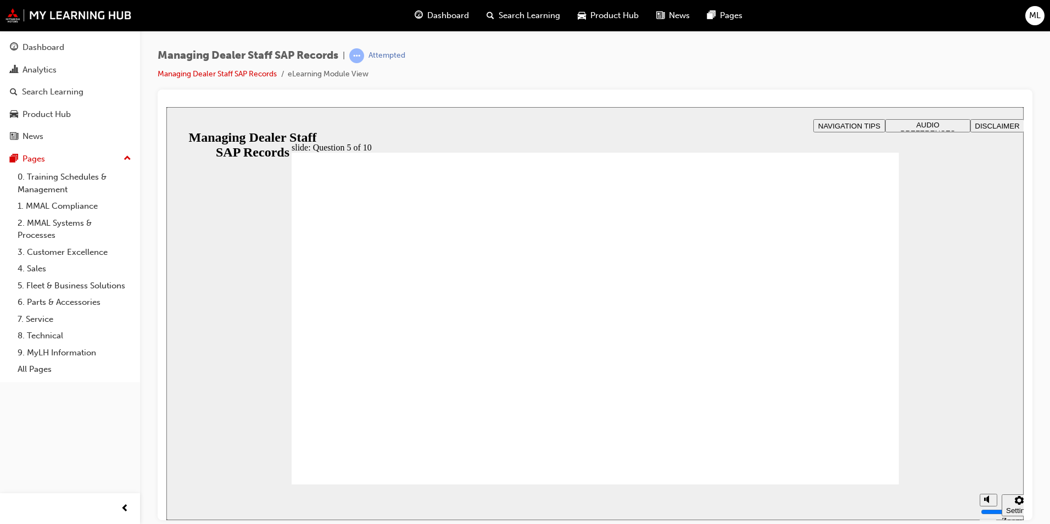
radio input "true"
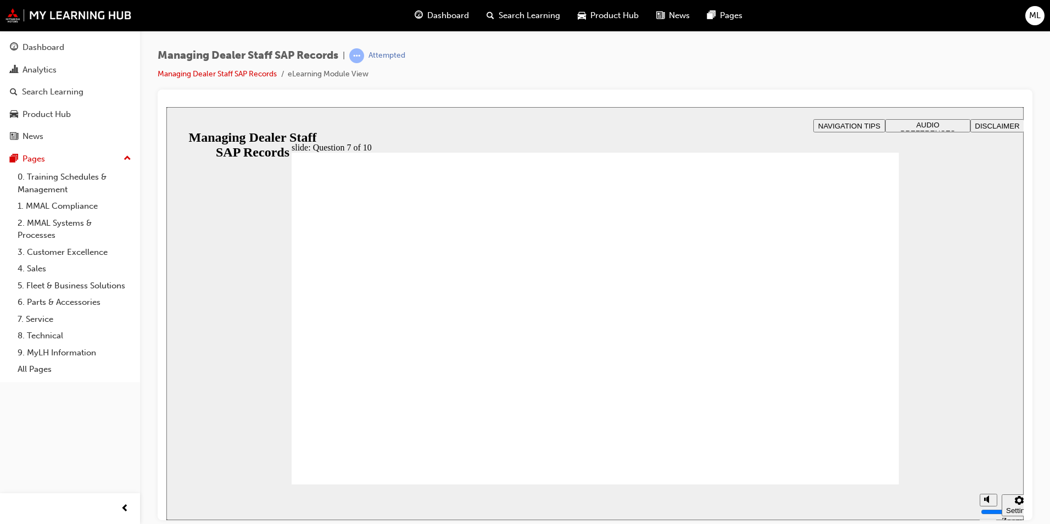
checkbox input "true"
radio input "false"
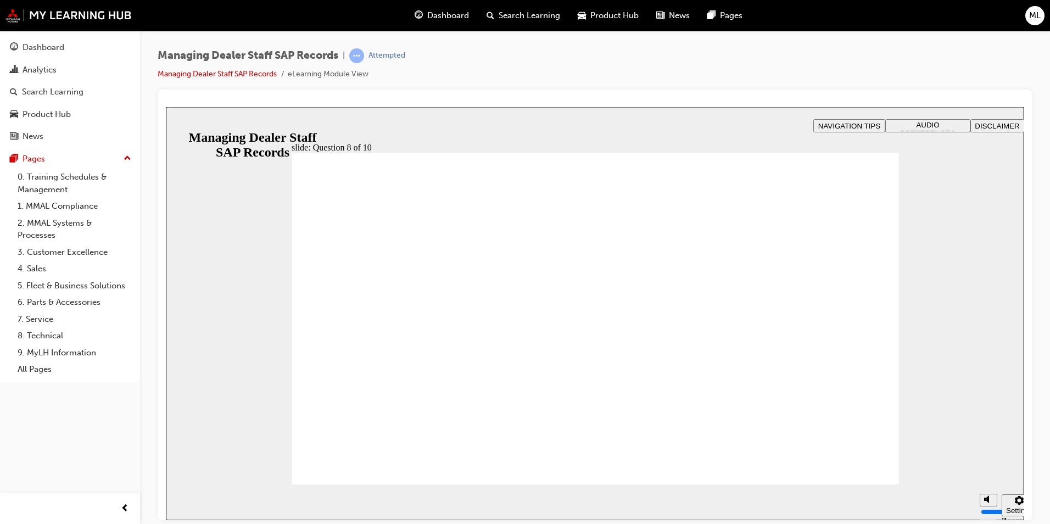
radio input "false"
radio input "true"
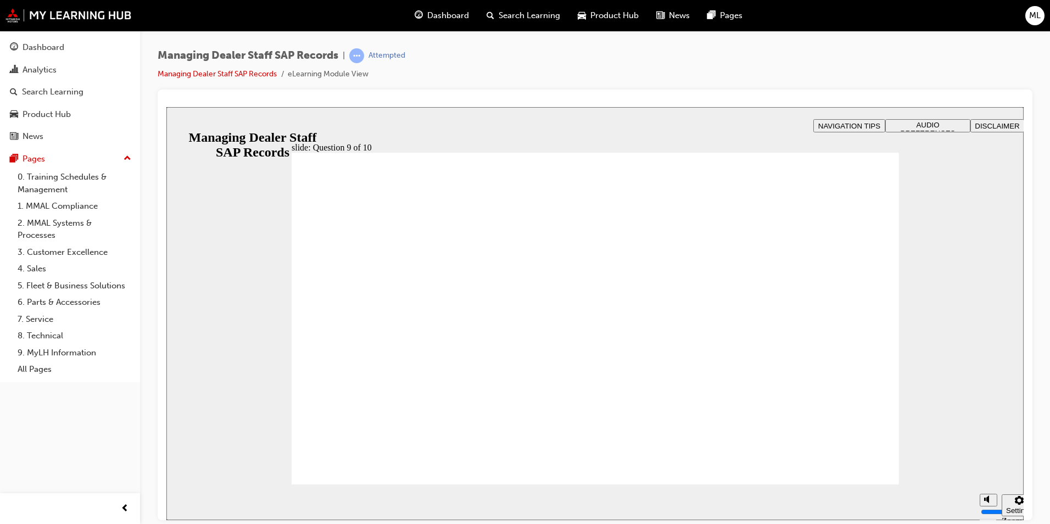
radio input "true"
radio input "false"
radio input "true"
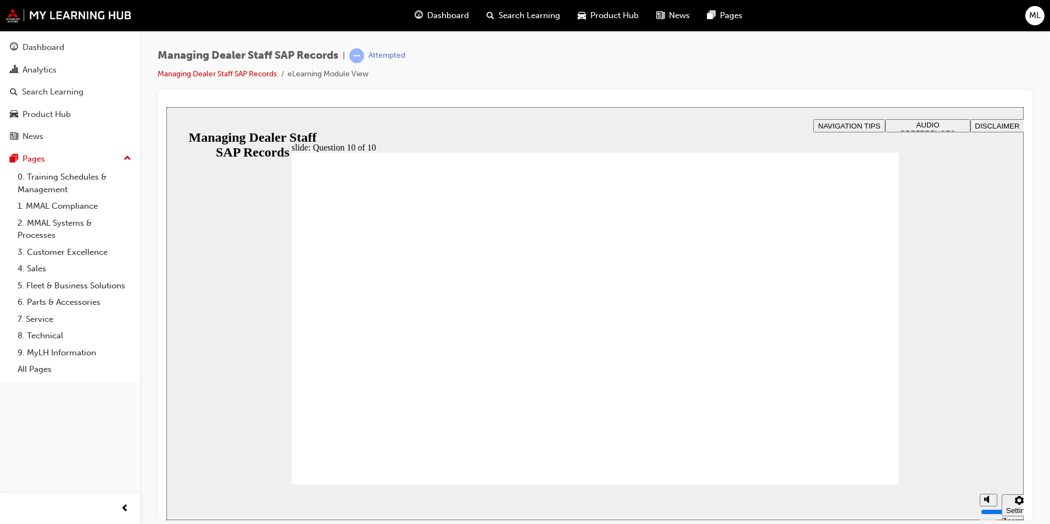
radio input "true"
drag, startPoint x: 394, startPoint y: 324, endPoint x: 392, endPoint y: 448, distance: 124.1
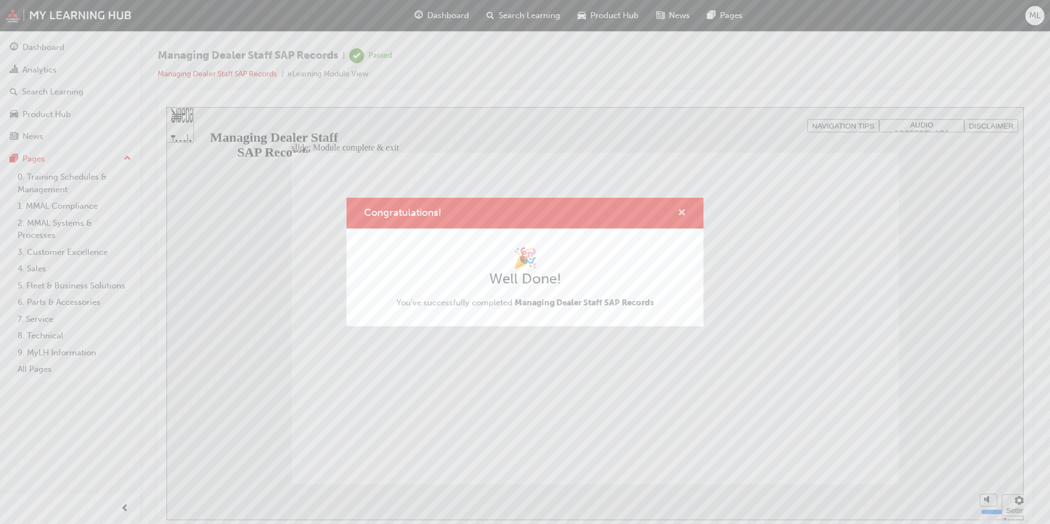
click at [684, 211] on span "cross-icon" at bounding box center [681, 214] width 8 height 10
